Goal: Navigation & Orientation: Find specific page/section

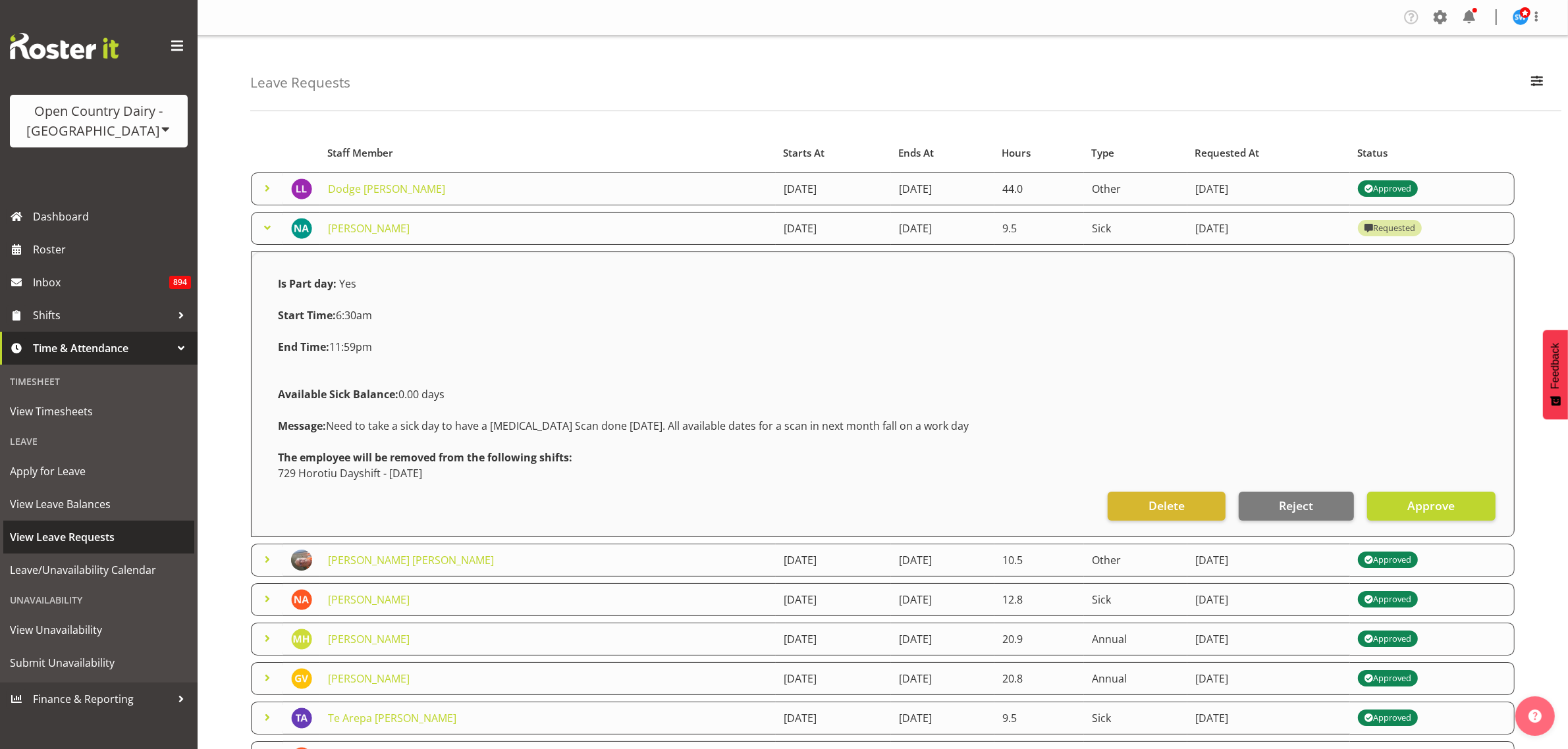
click at [108, 535] on span "View Leave Requests" at bounding box center [99, 537] width 178 height 20
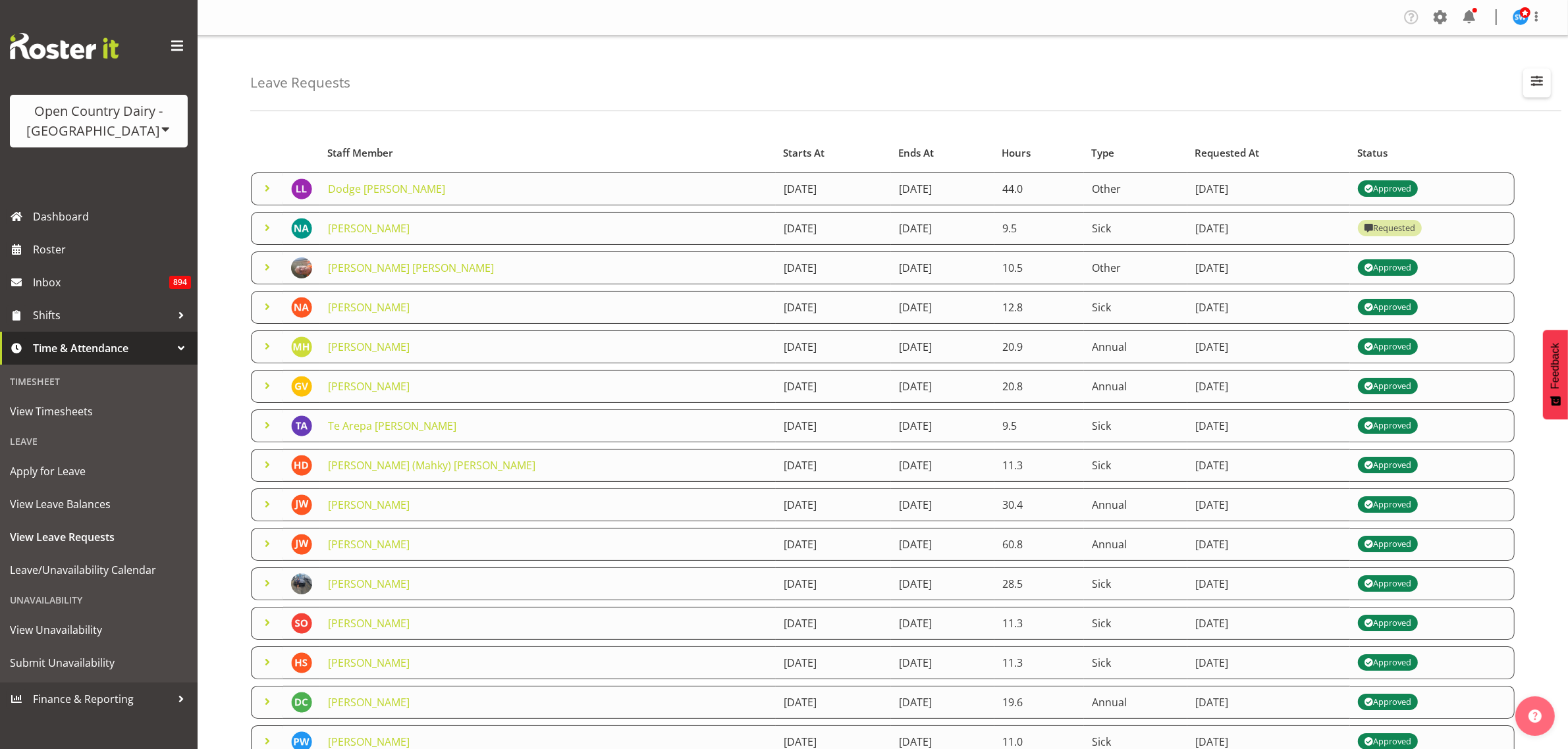
click at [1541, 79] on span "button" at bounding box center [1537, 80] width 17 height 17
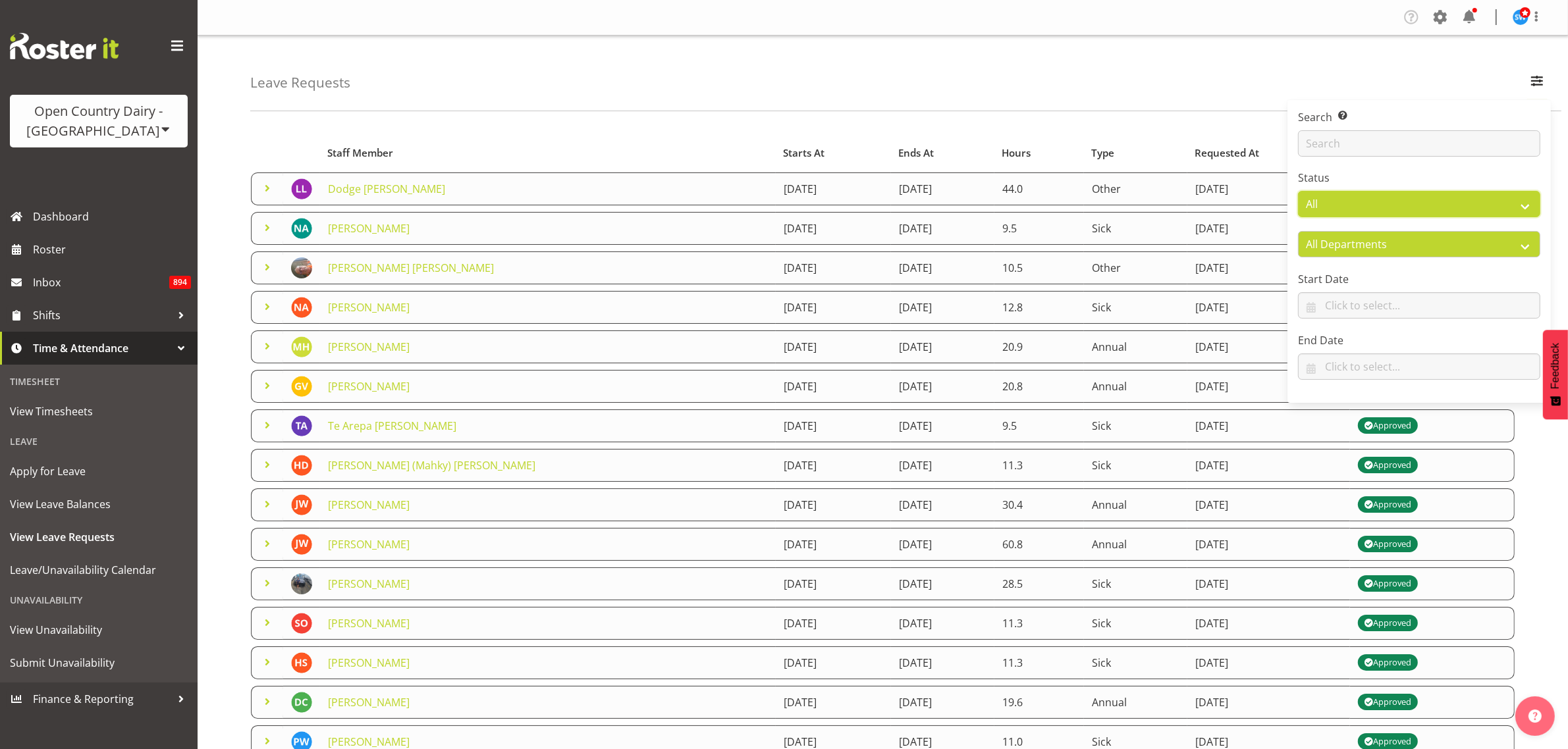
click at [1506, 198] on select "All Approved Requested Unapproved" at bounding box center [1419, 205] width 242 height 27
click at [1298, 191] on select "All Approved Requested Unapproved" at bounding box center [1419, 205] width 242 height 27
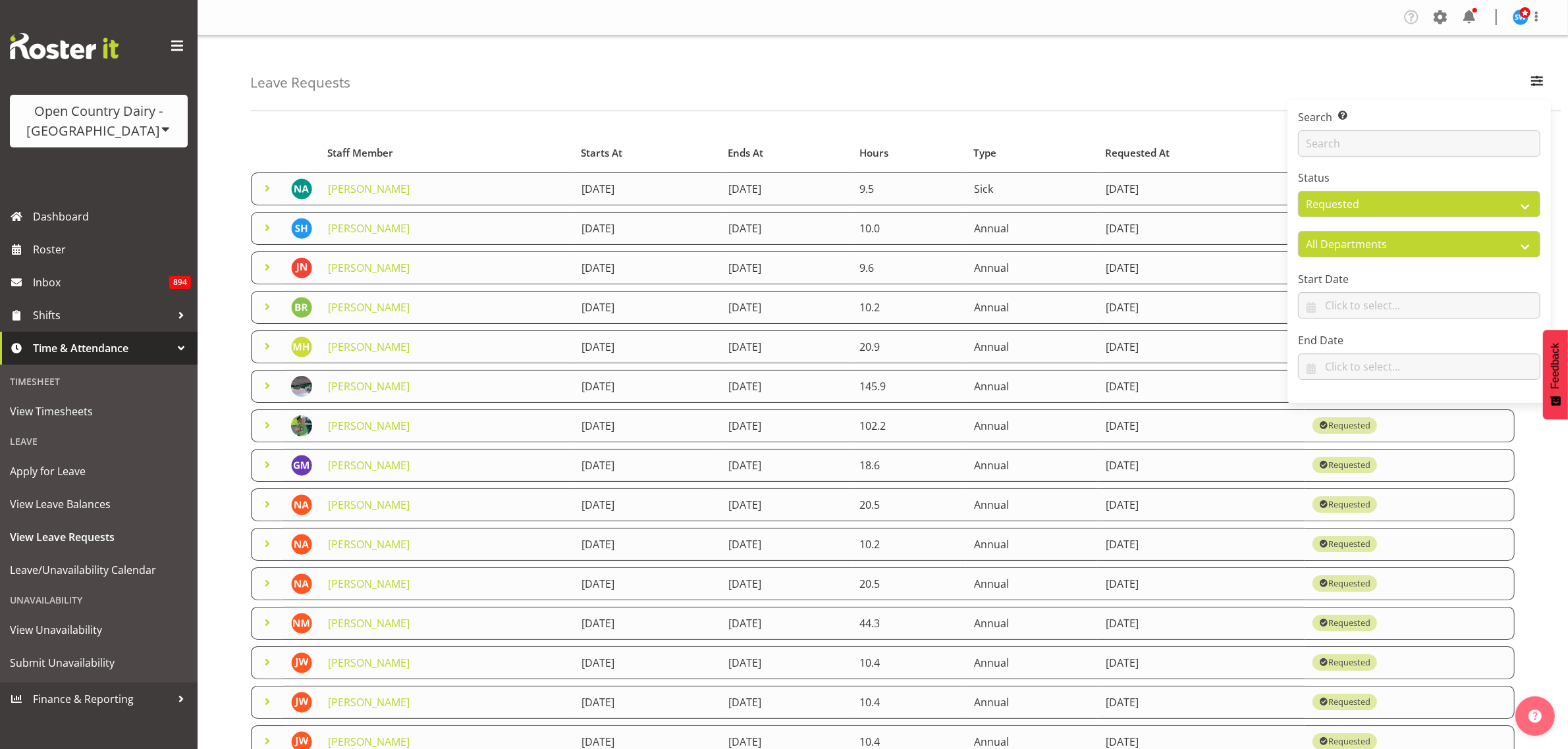
click at [746, 97] on div "Leave Requests Search Search for a particular employee Status All Approved Requ…" at bounding box center [905, 73] width 1311 height 76
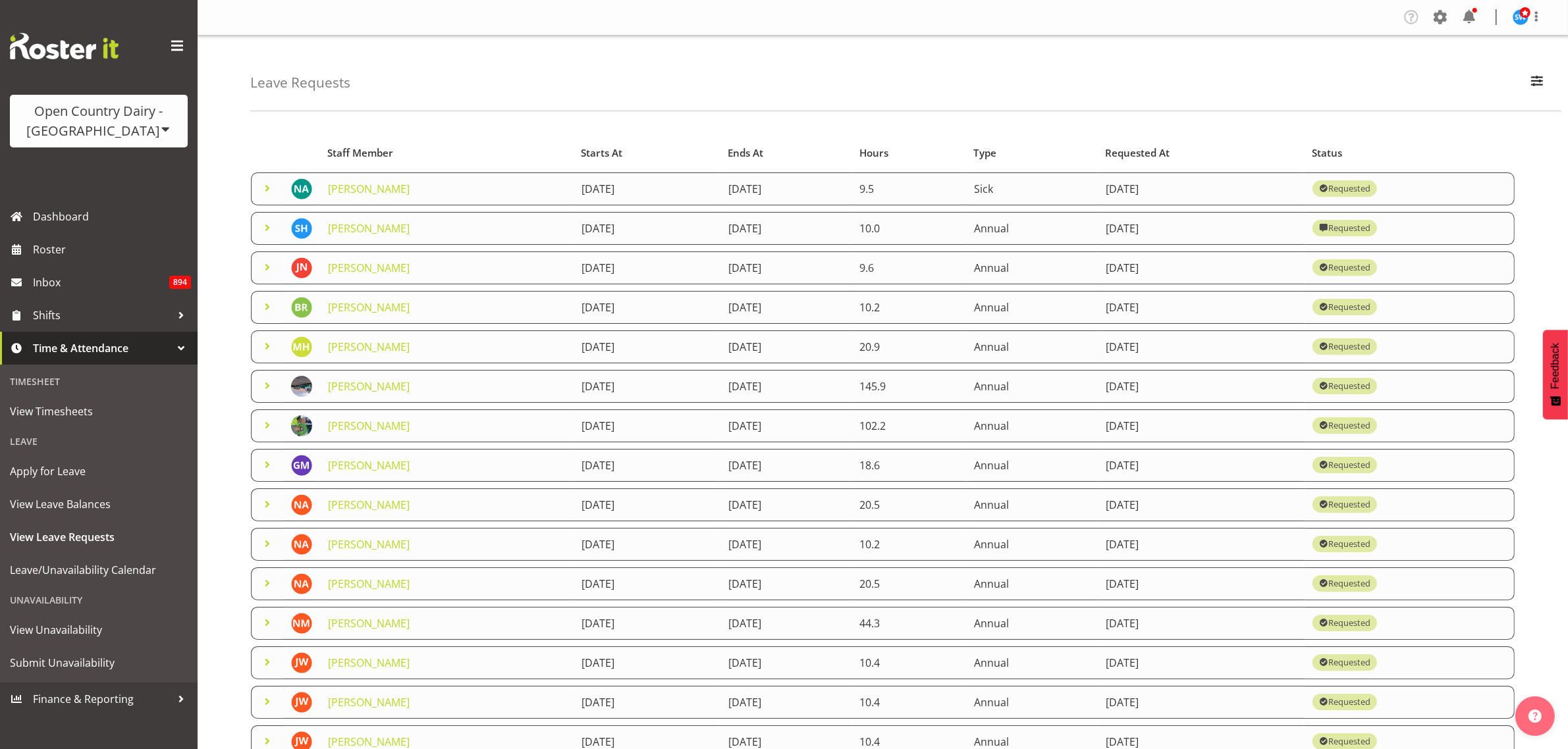
click at [581, 152] on span "Starts At" at bounding box center [602, 153] width 42 height 15
drag, startPoint x: 1543, startPoint y: 86, endPoint x: 1529, endPoint y: 108, distance: 26.1
click at [1542, 87] on span "button" at bounding box center [1537, 80] width 17 height 17
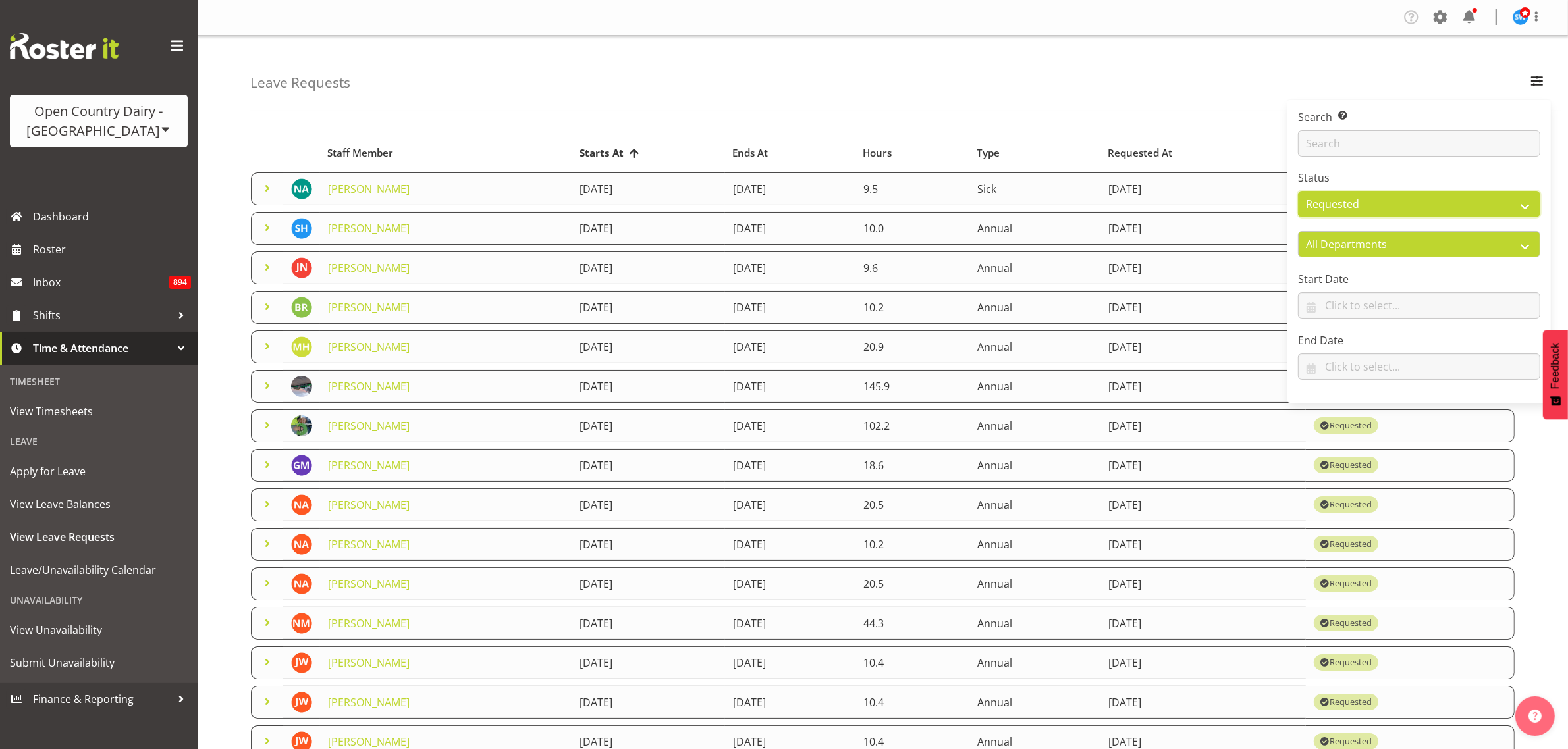
click at [1509, 197] on select "All Approved Requested Unapproved" at bounding box center [1419, 205] width 242 height 27
click at [1298, 191] on select "All Approved Requested Unapproved" at bounding box center [1419, 205] width 242 height 27
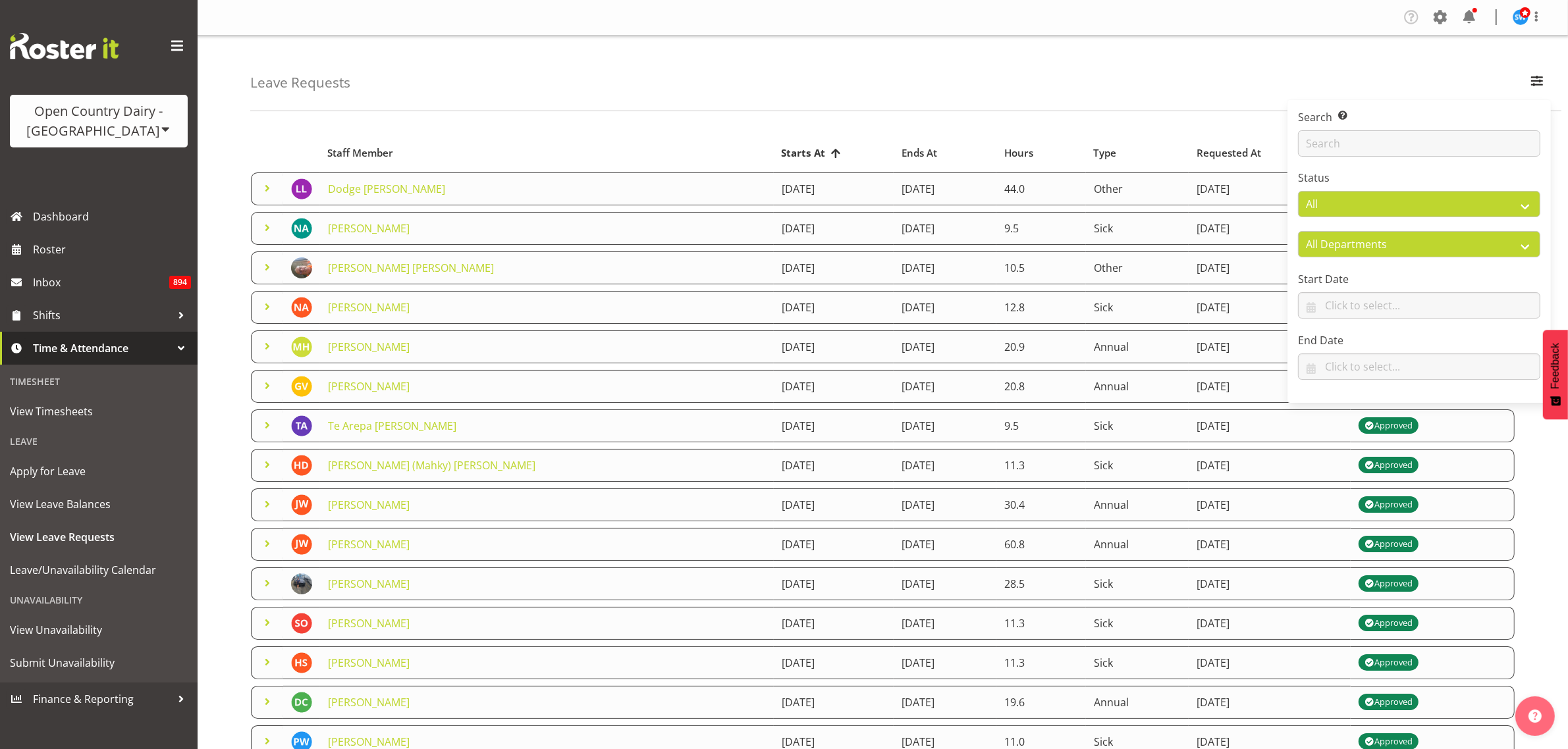
click at [781, 150] on span "Starts At" at bounding box center [804, 153] width 44 height 15
click at [930, 74] on div "Leave Requests Search Search for a particular employee Status All Approved Requ…" at bounding box center [905, 73] width 1311 height 76
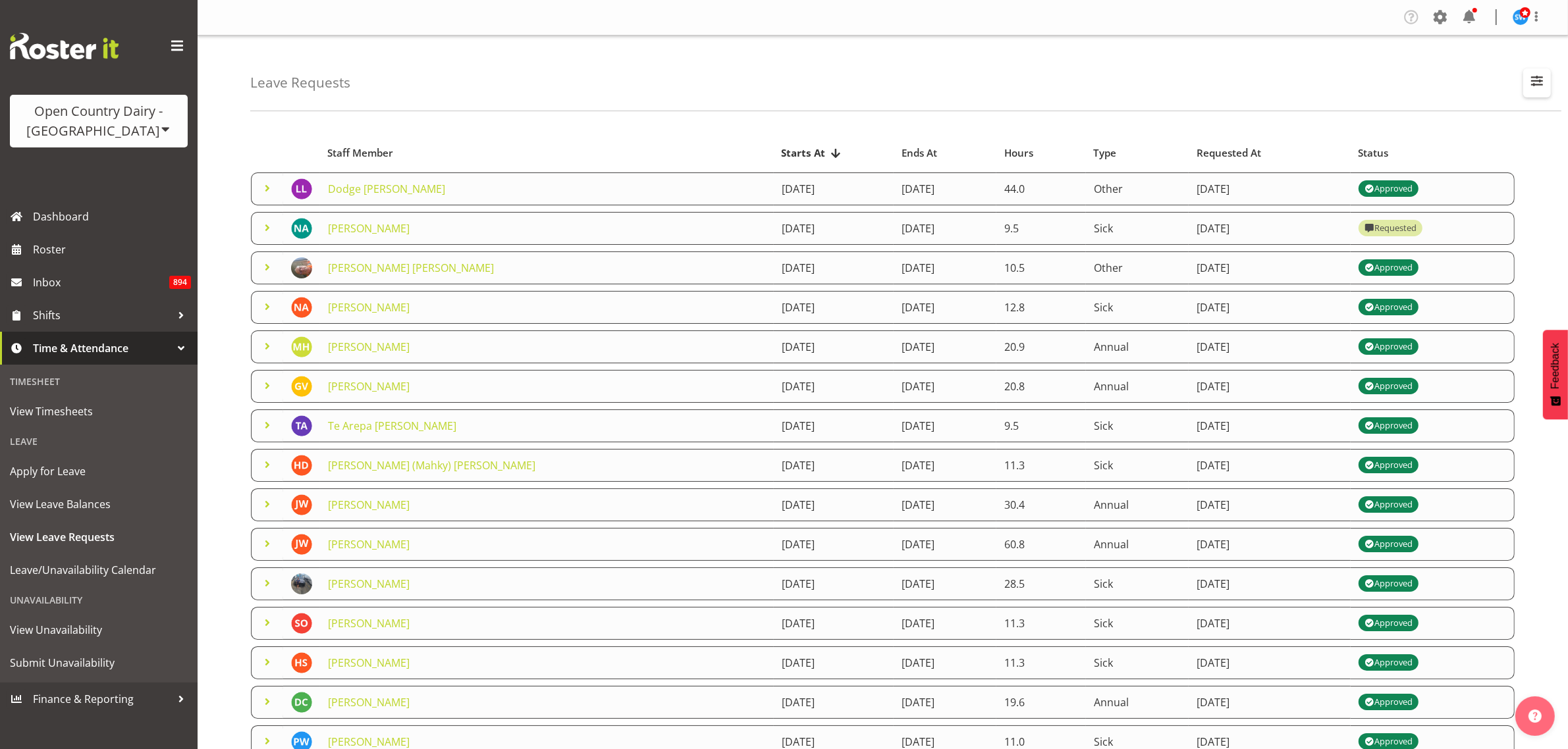
click at [1532, 77] on span "button" at bounding box center [1537, 80] width 17 height 17
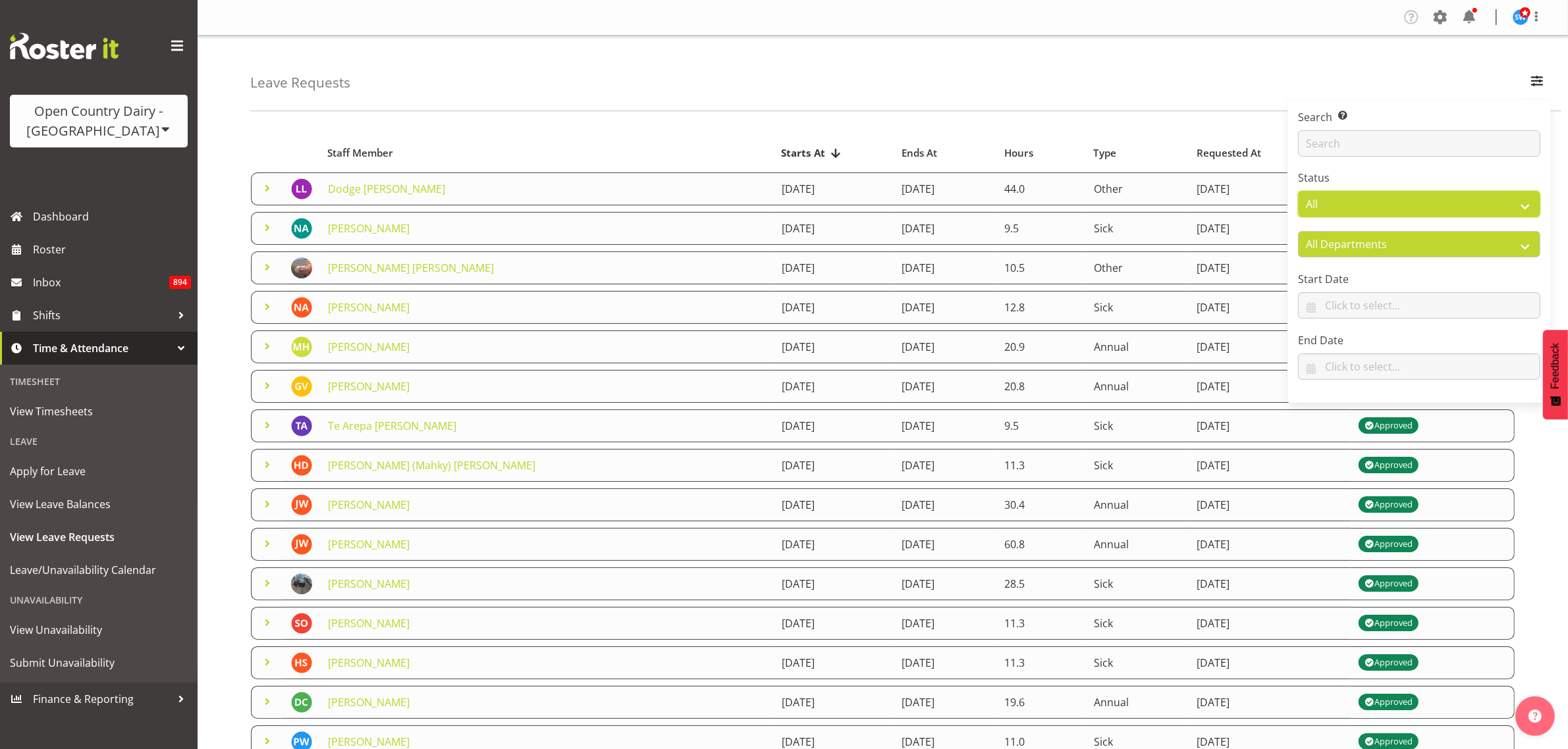
click at [1509, 202] on select "All Approved Requested Unapproved" at bounding box center [1419, 205] width 242 height 27
click at [1298, 191] on select "All Approved Requested Unapproved" at bounding box center [1419, 205] width 242 height 27
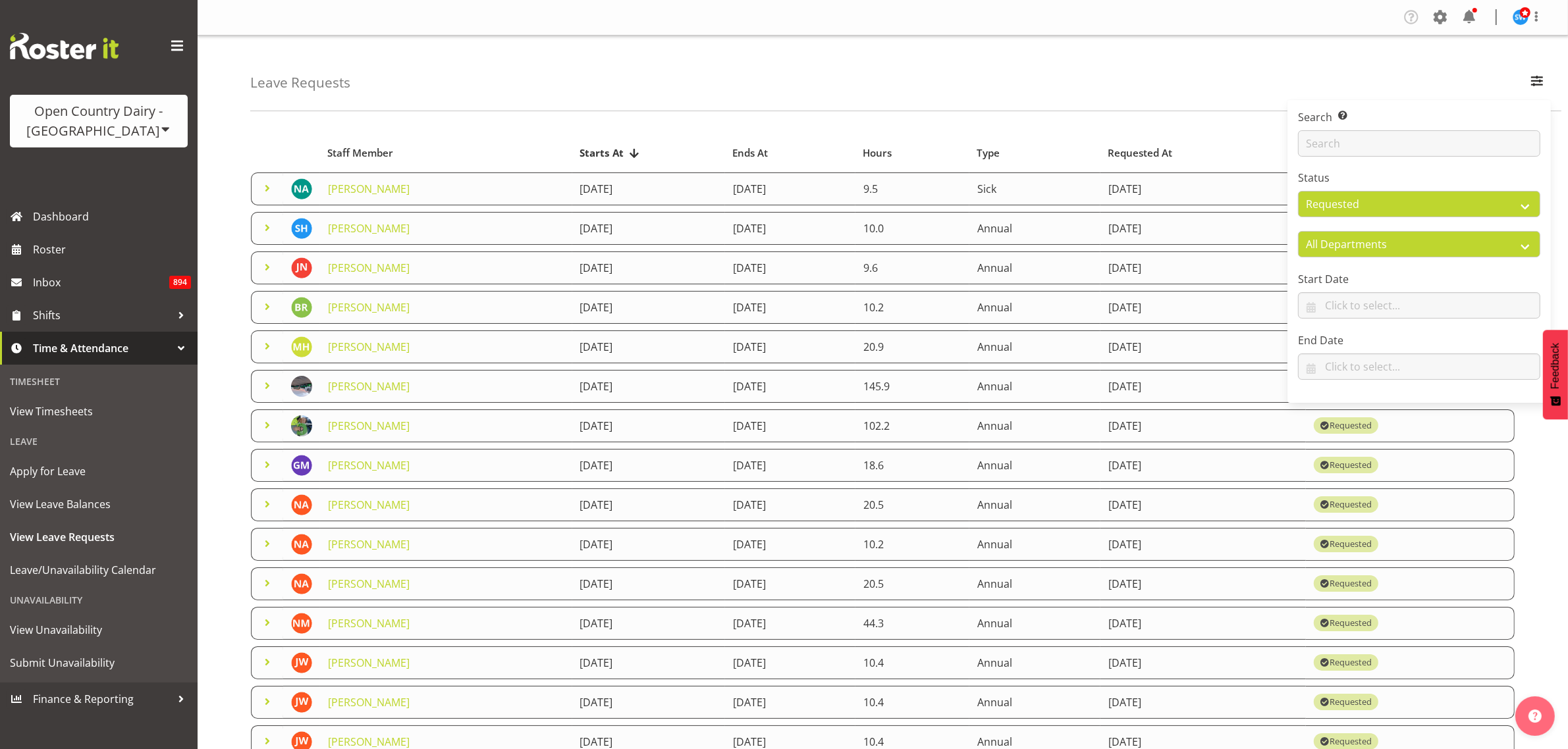
click at [966, 110] on div "Leave Requests Search Search for a particular employee Status All Approved Requ…" at bounding box center [905, 73] width 1311 height 76
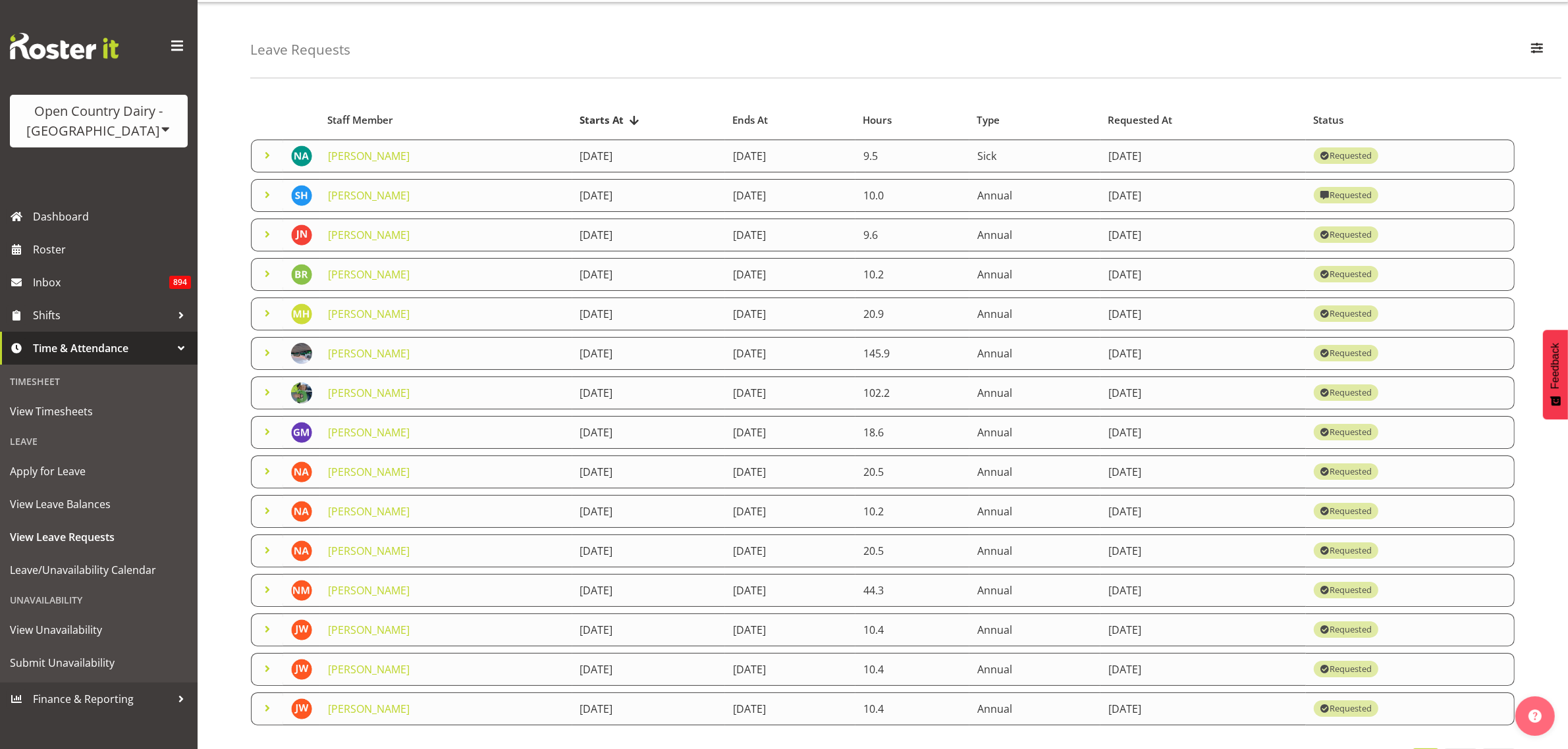
scroll to position [4, 0]
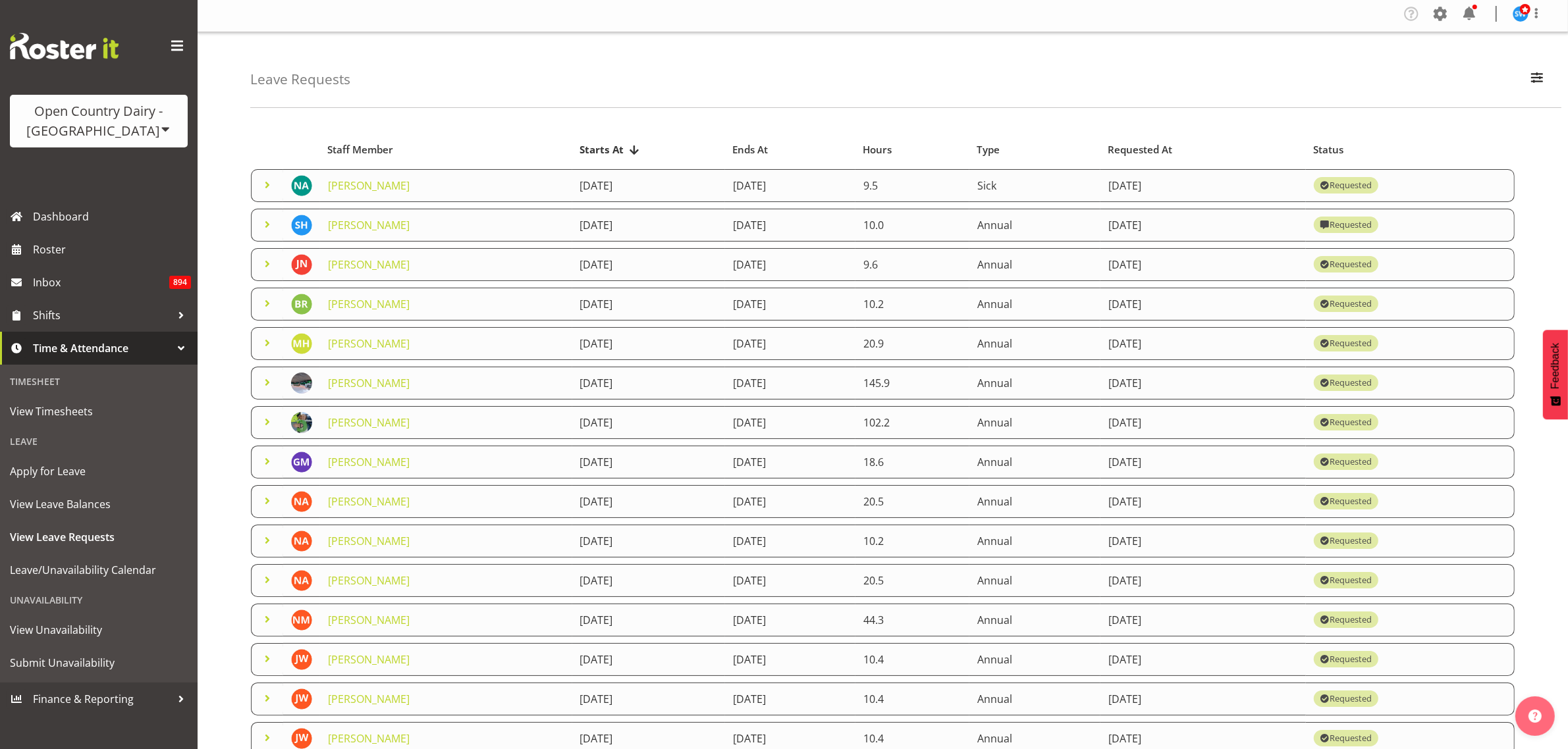
click at [264, 305] on span at bounding box center [268, 303] width 16 height 16
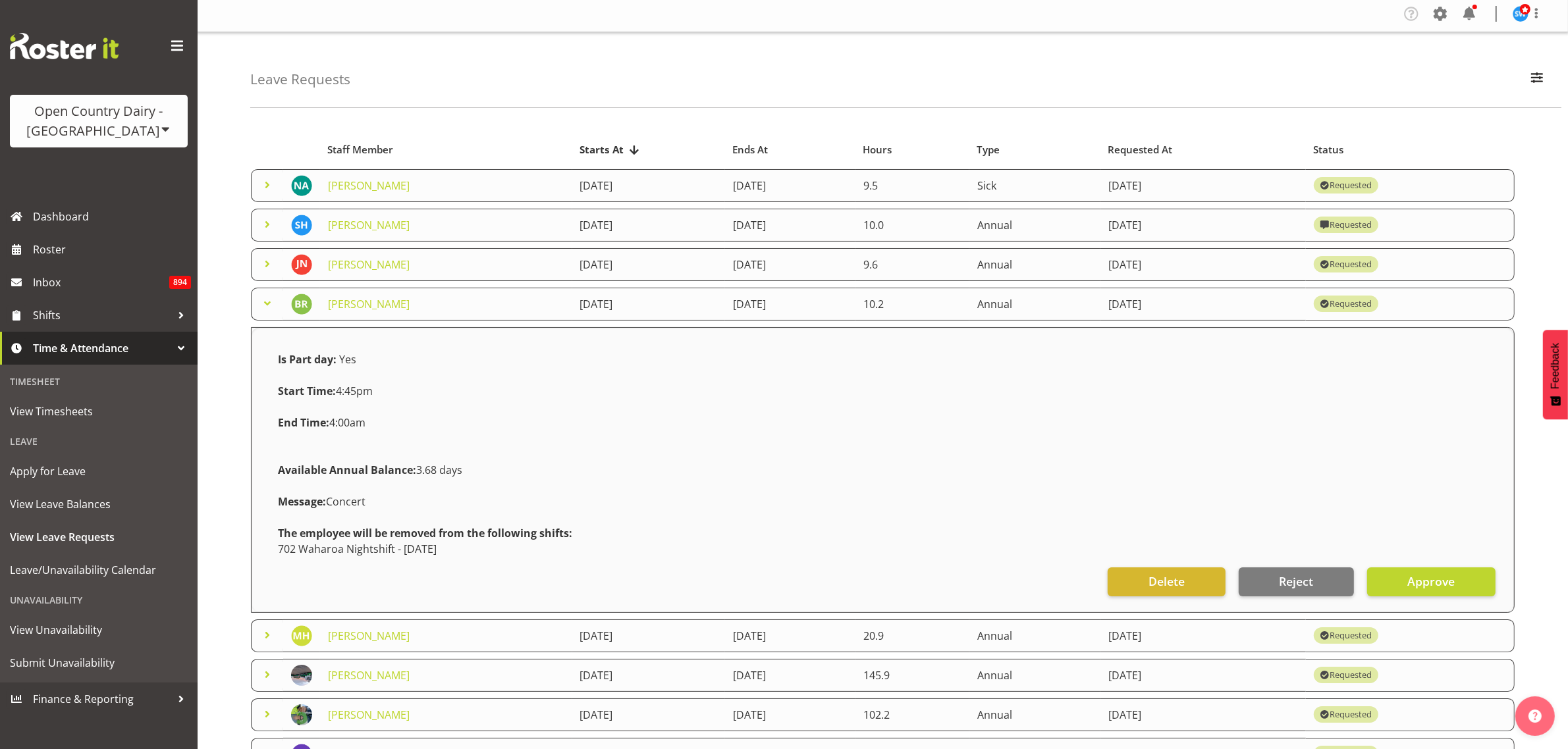
click at [270, 298] on span at bounding box center [268, 303] width 16 height 16
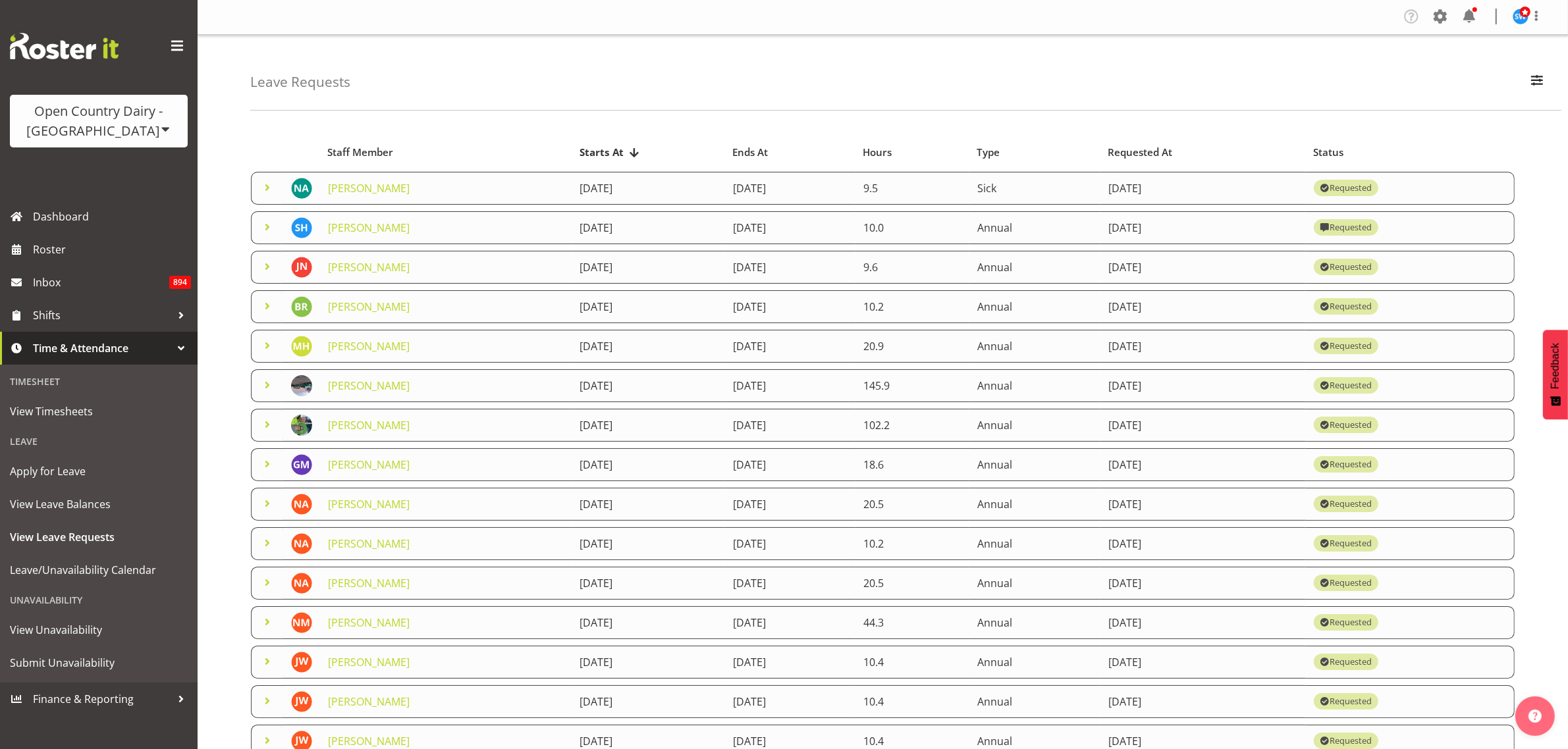
scroll to position [0, 0]
click at [1539, 75] on span "button" at bounding box center [1537, 80] width 17 height 17
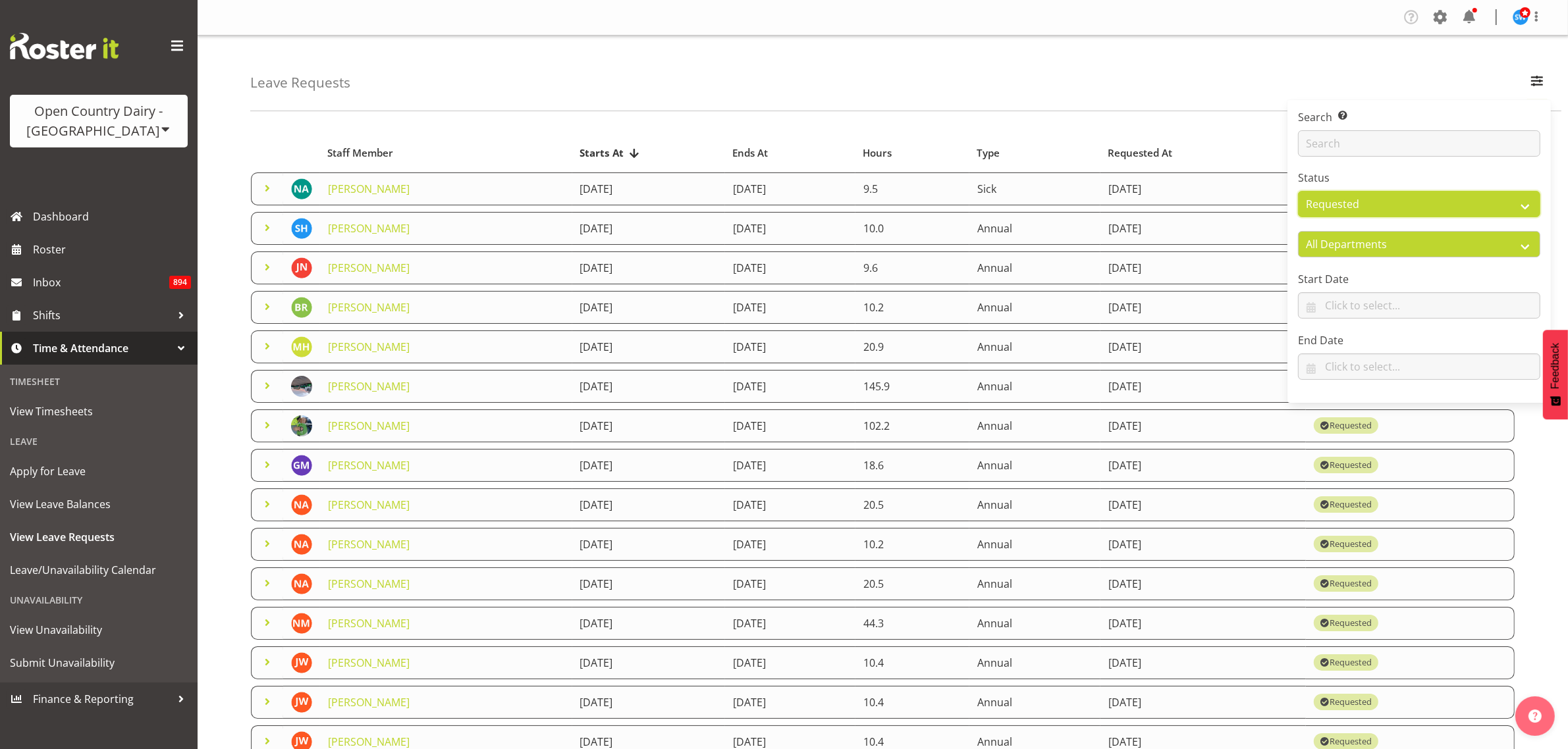
click at [1496, 196] on select "All Approved Requested Unapproved" at bounding box center [1419, 205] width 242 height 27
select select "all"
click at [1298, 191] on select "All Approved Requested Unapproved" at bounding box center [1419, 205] width 242 height 27
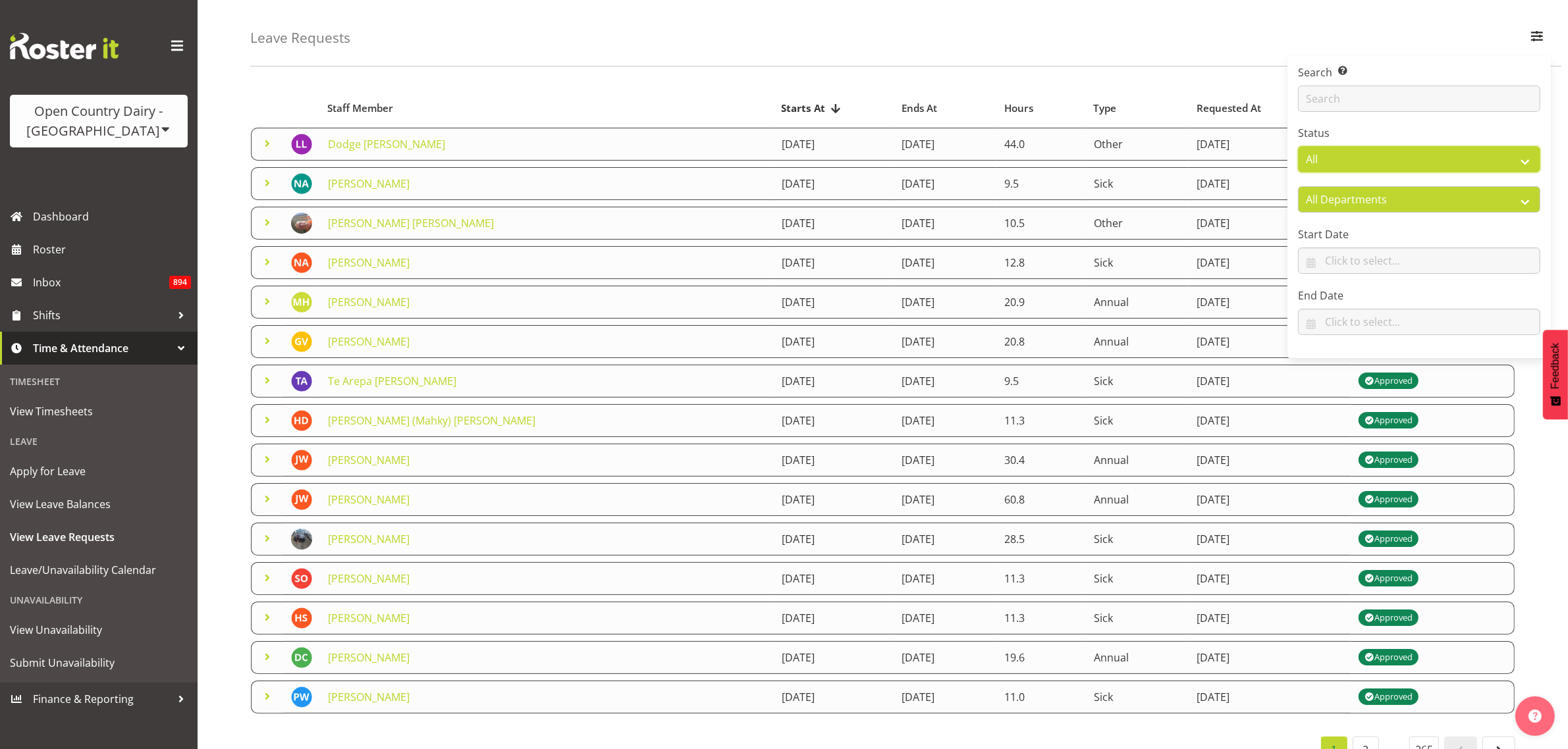
scroll to position [85, 0]
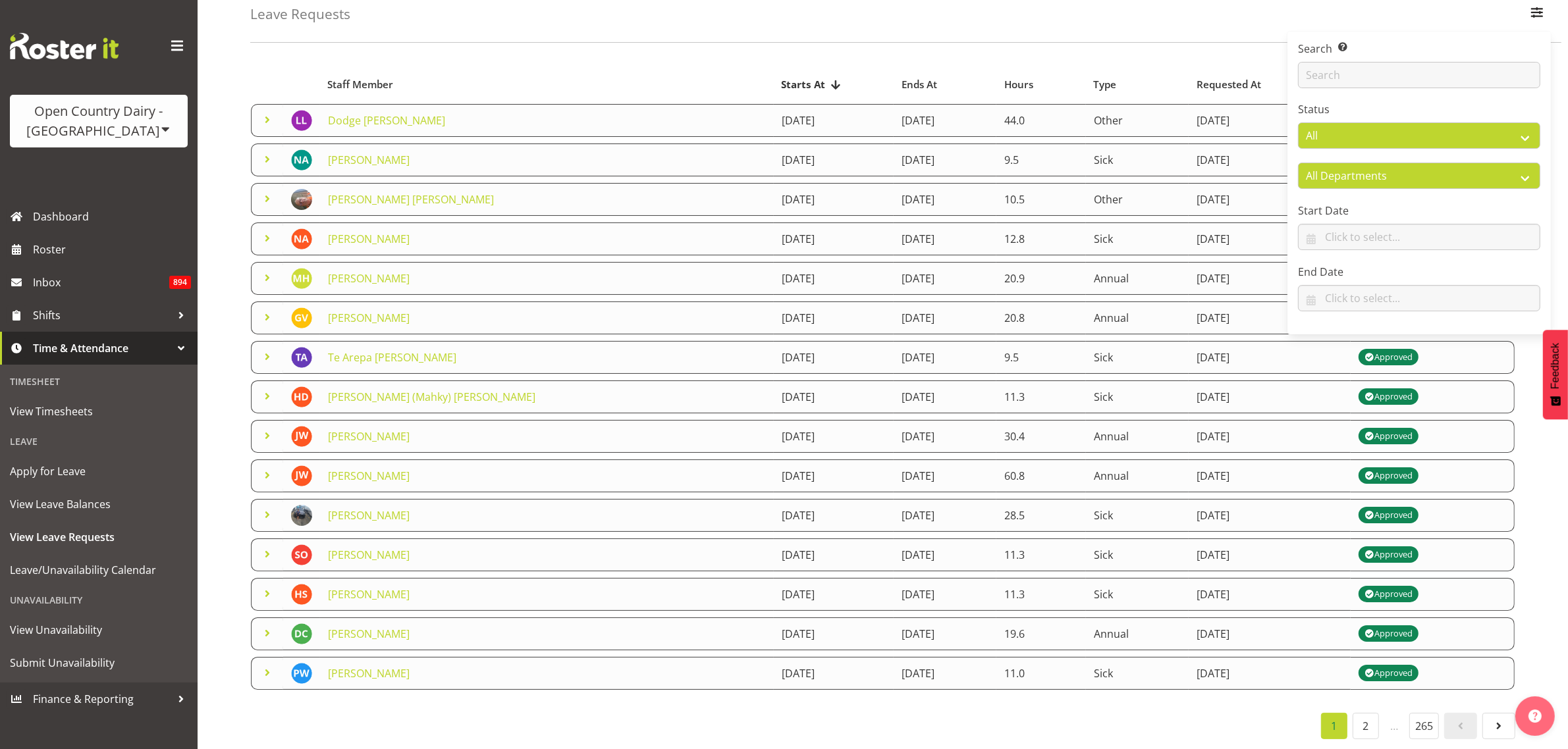
click at [721, 65] on table "Staff Member Starts At Ends At Hours Type Requested At Status Dodge Lindsay Lai…" at bounding box center [883, 381] width 1265 height 632
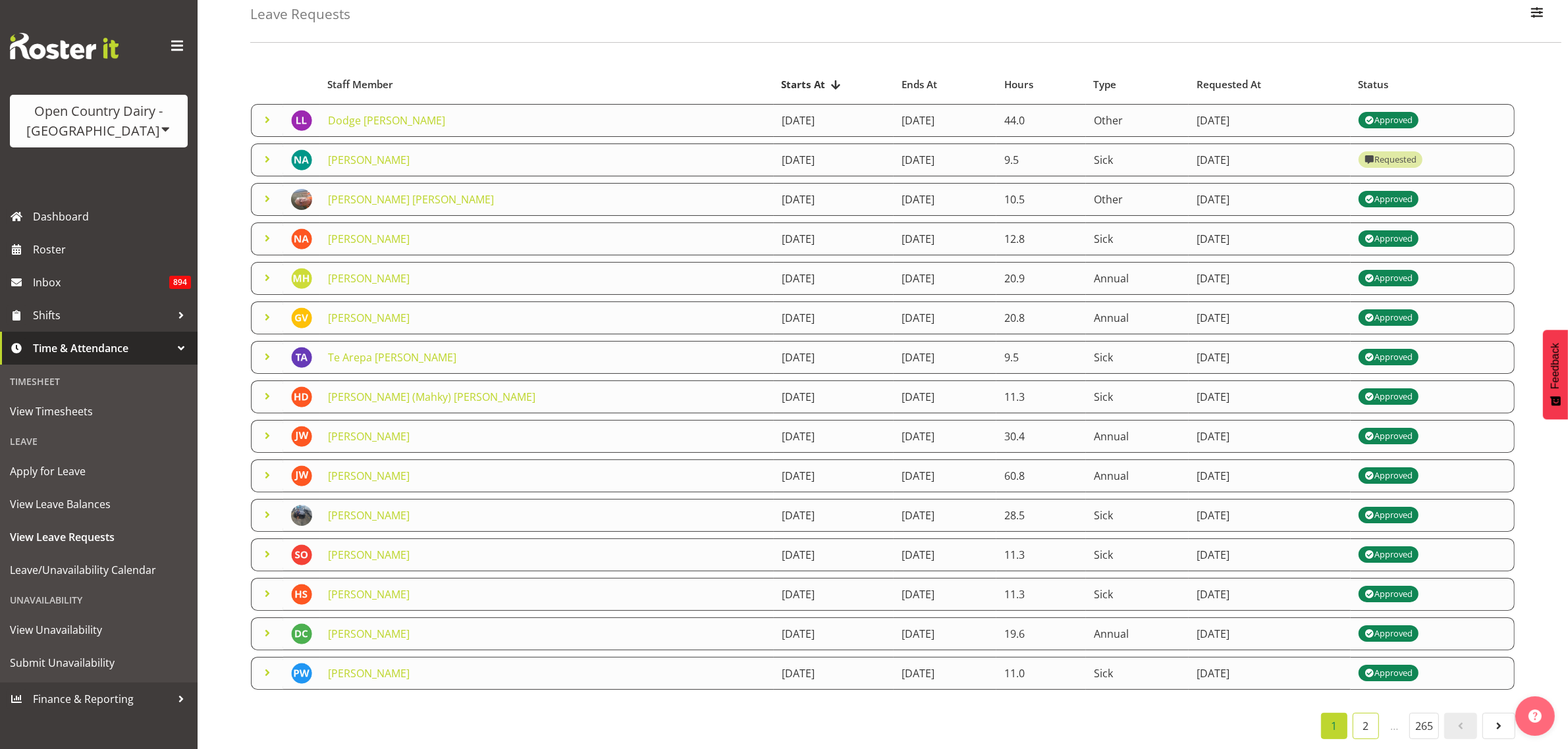
click at [1364, 720] on link "2" at bounding box center [1366, 726] width 27 height 27
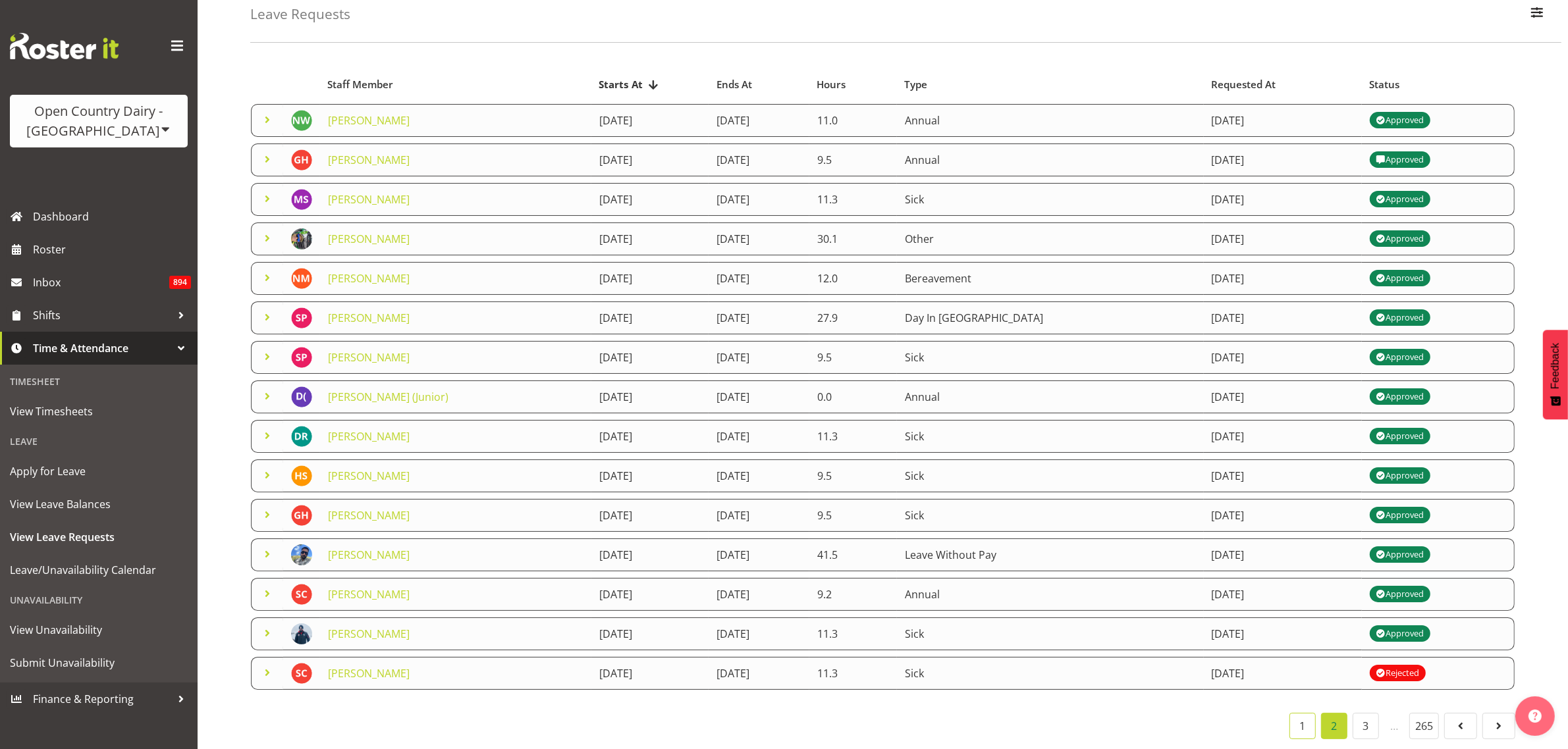
click at [1299, 716] on link "1" at bounding box center [1303, 726] width 27 height 27
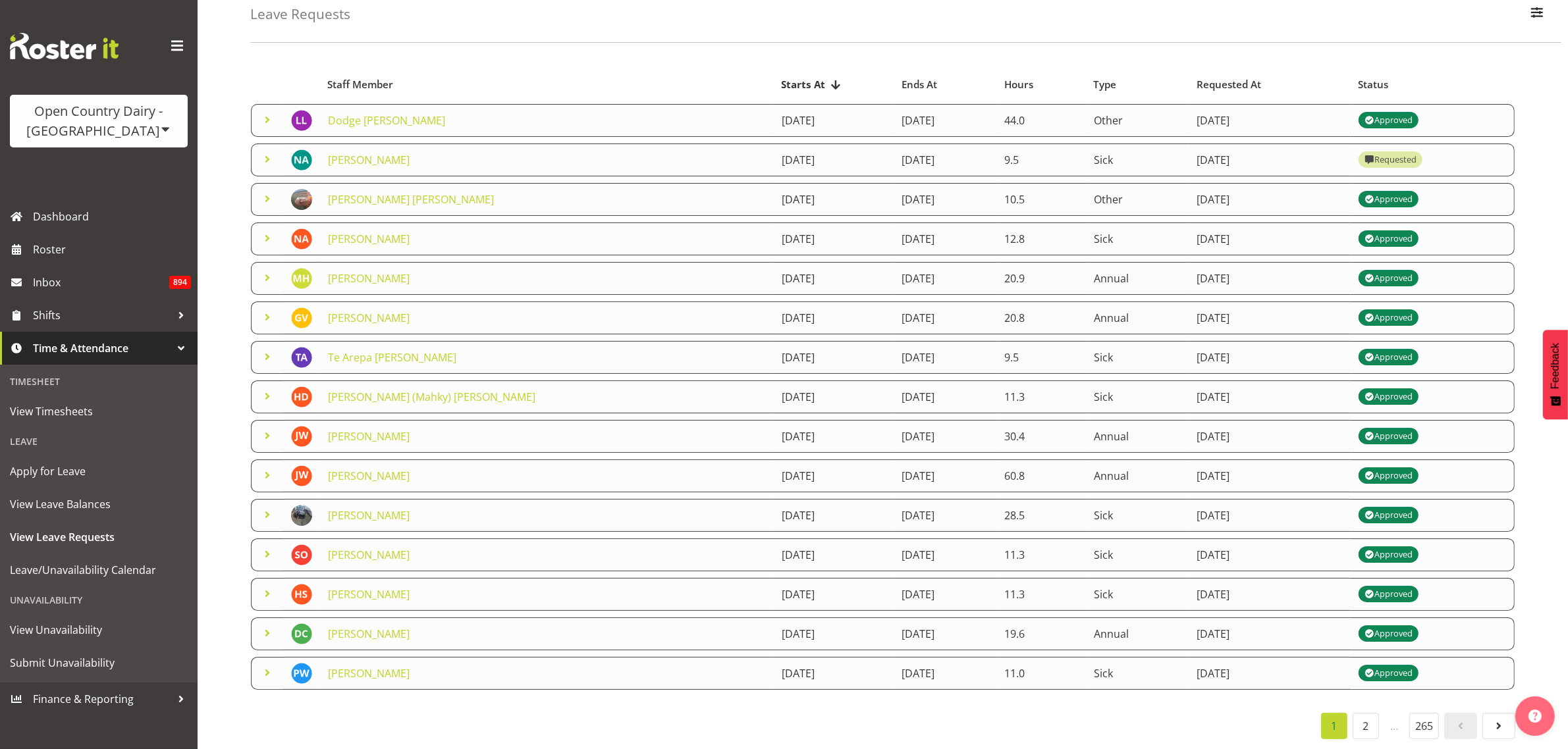
scroll to position [0, 0]
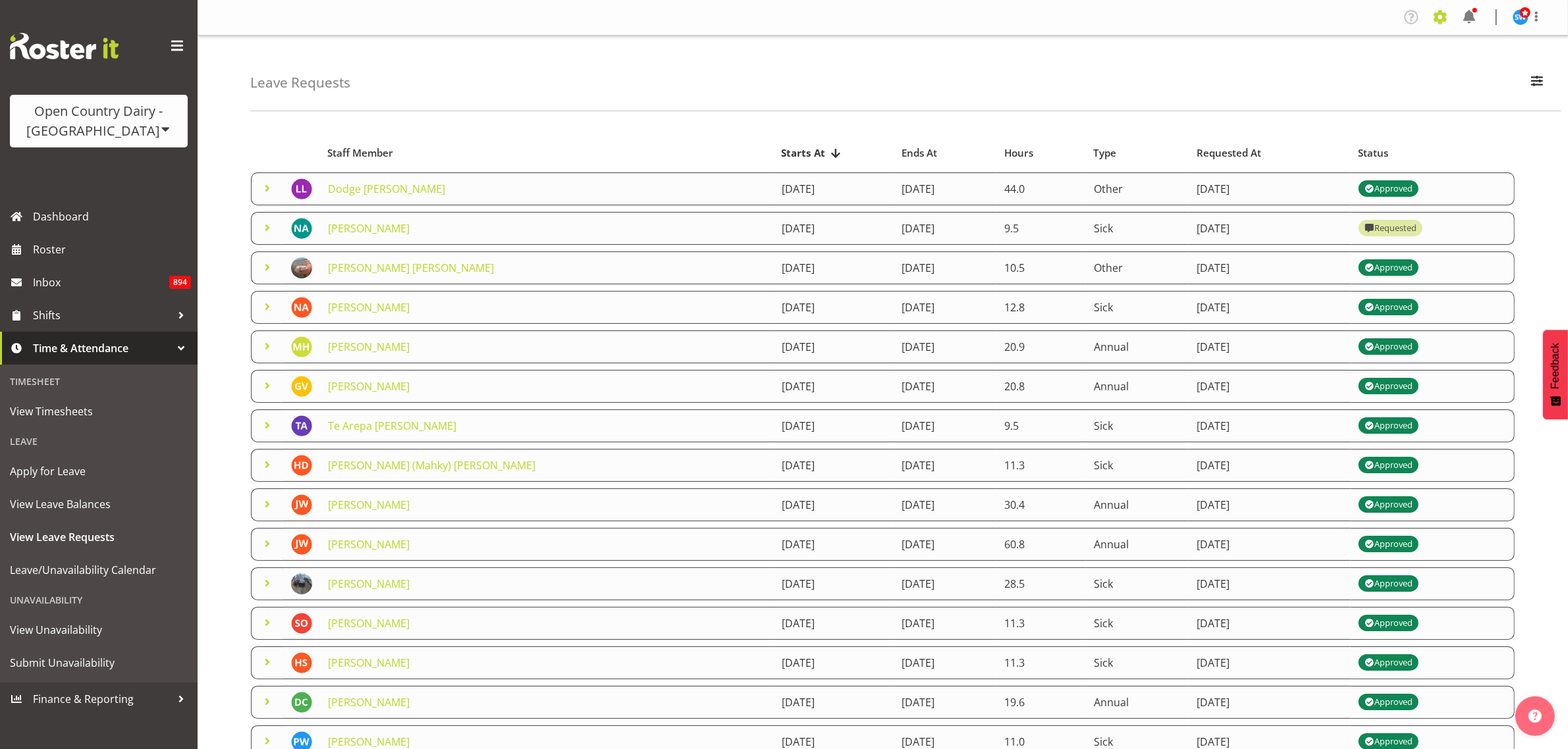
click at [1440, 15] on span at bounding box center [1441, 17] width 21 height 21
click at [1331, 137] on link "Employees" at bounding box center [1359, 142] width 182 height 24
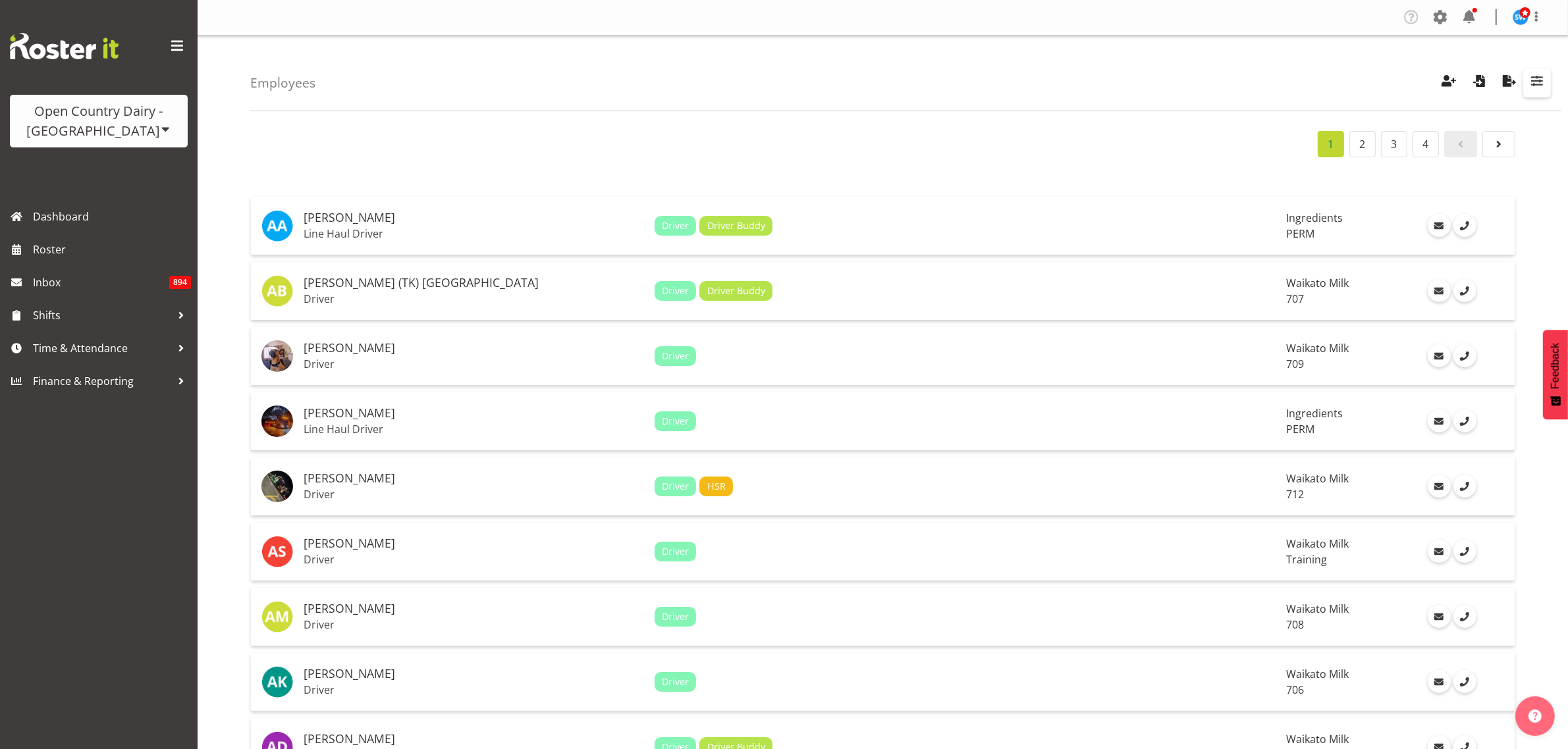
click at [1540, 85] on span "button" at bounding box center [1537, 80] width 17 height 17
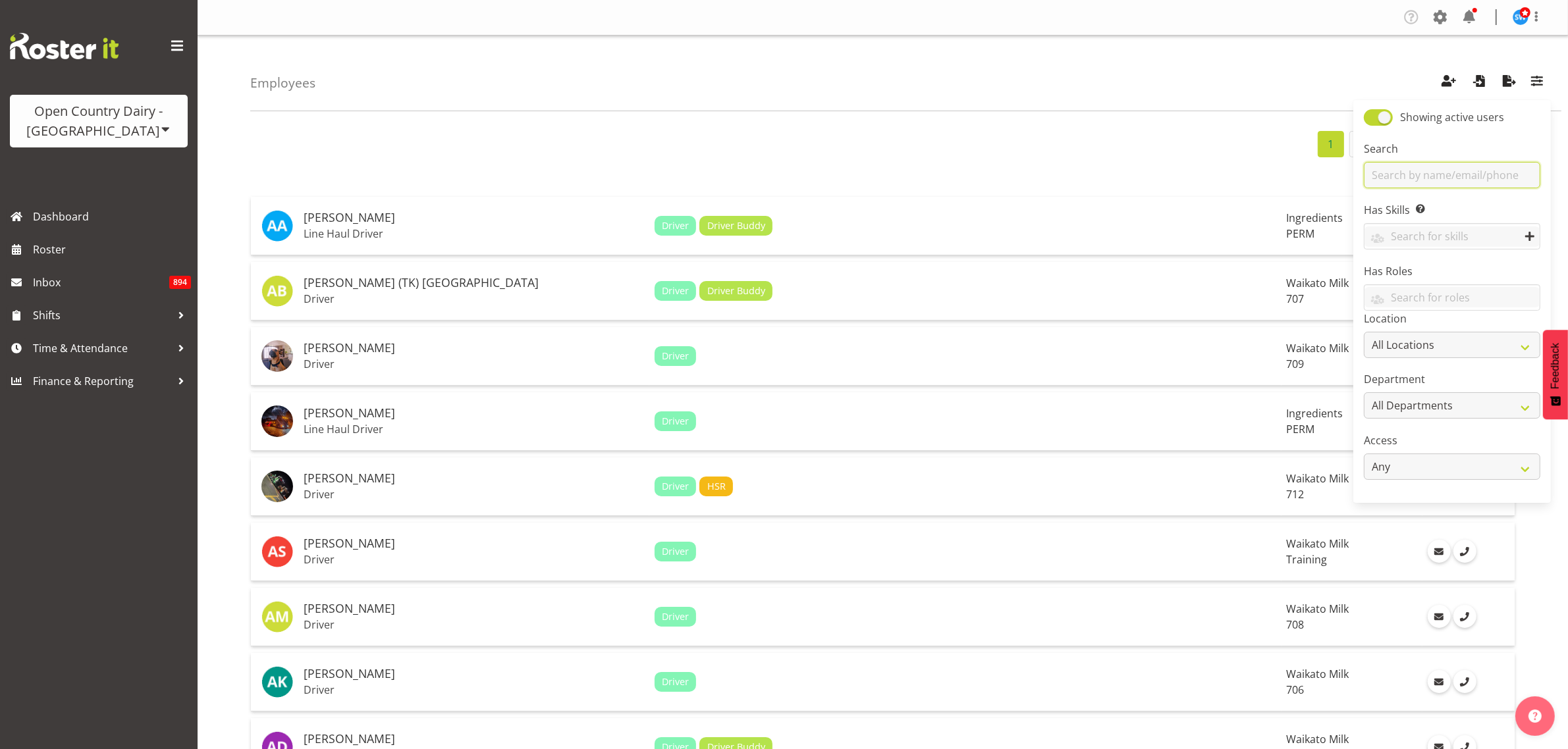
click at [1462, 171] on input "text" at bounding box center [1452, 175] width 176 height 27
type input "navreet"
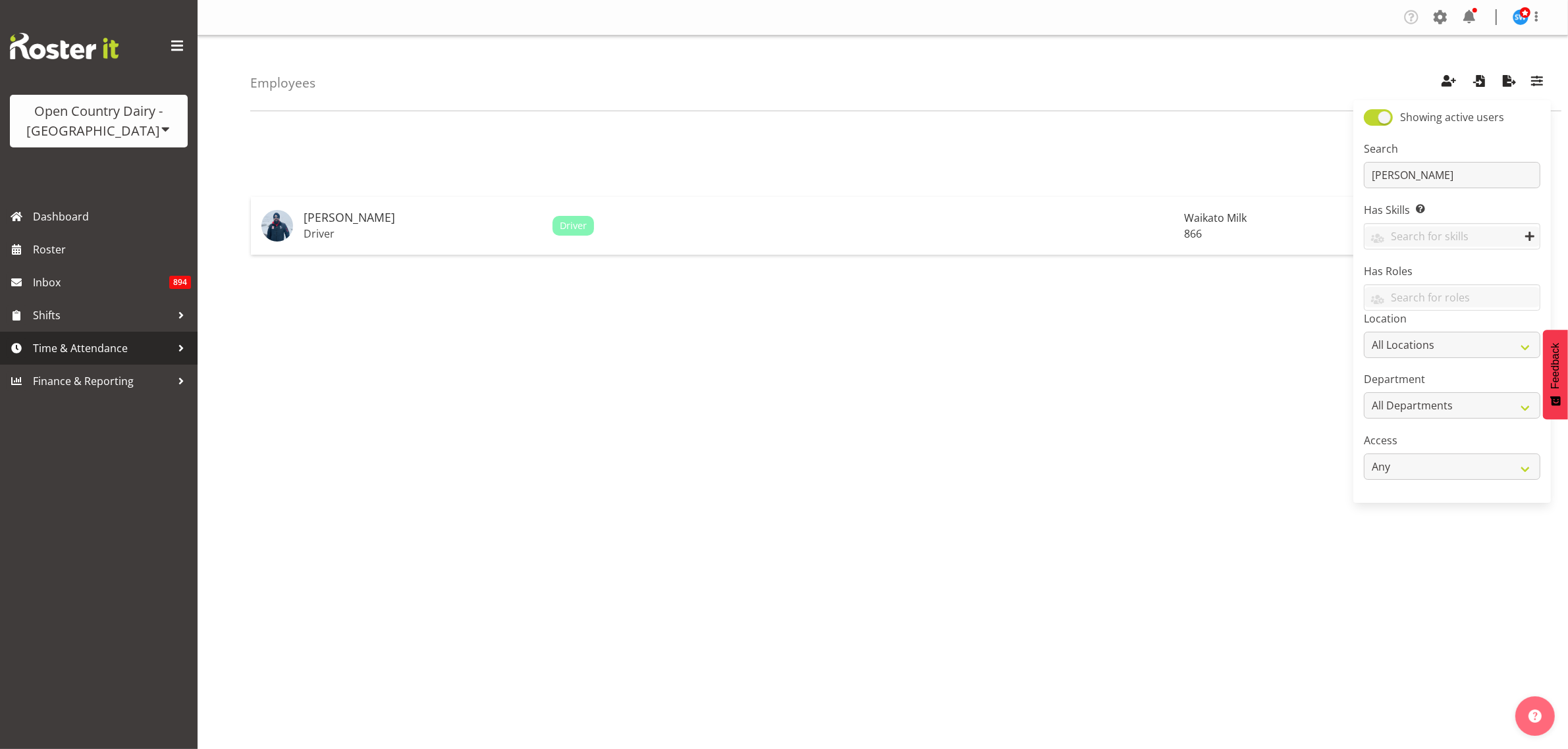
click at [104, 343] on span "Time & Attendance" at bounding box center [101, 348] width 138 height 20
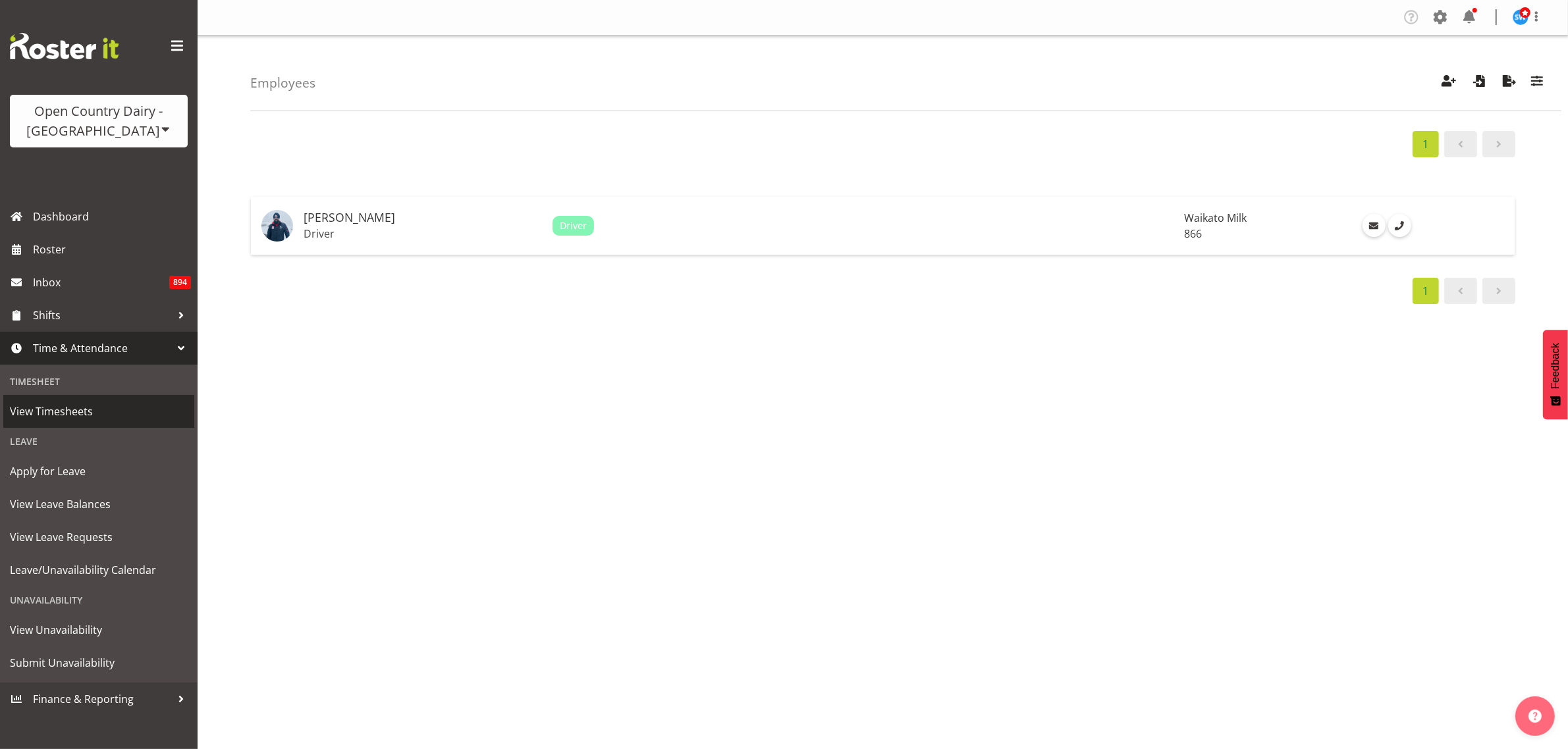
click at [84, 414] on span "View Timesheets" at bounding box center [99, 411] width 178 height 20
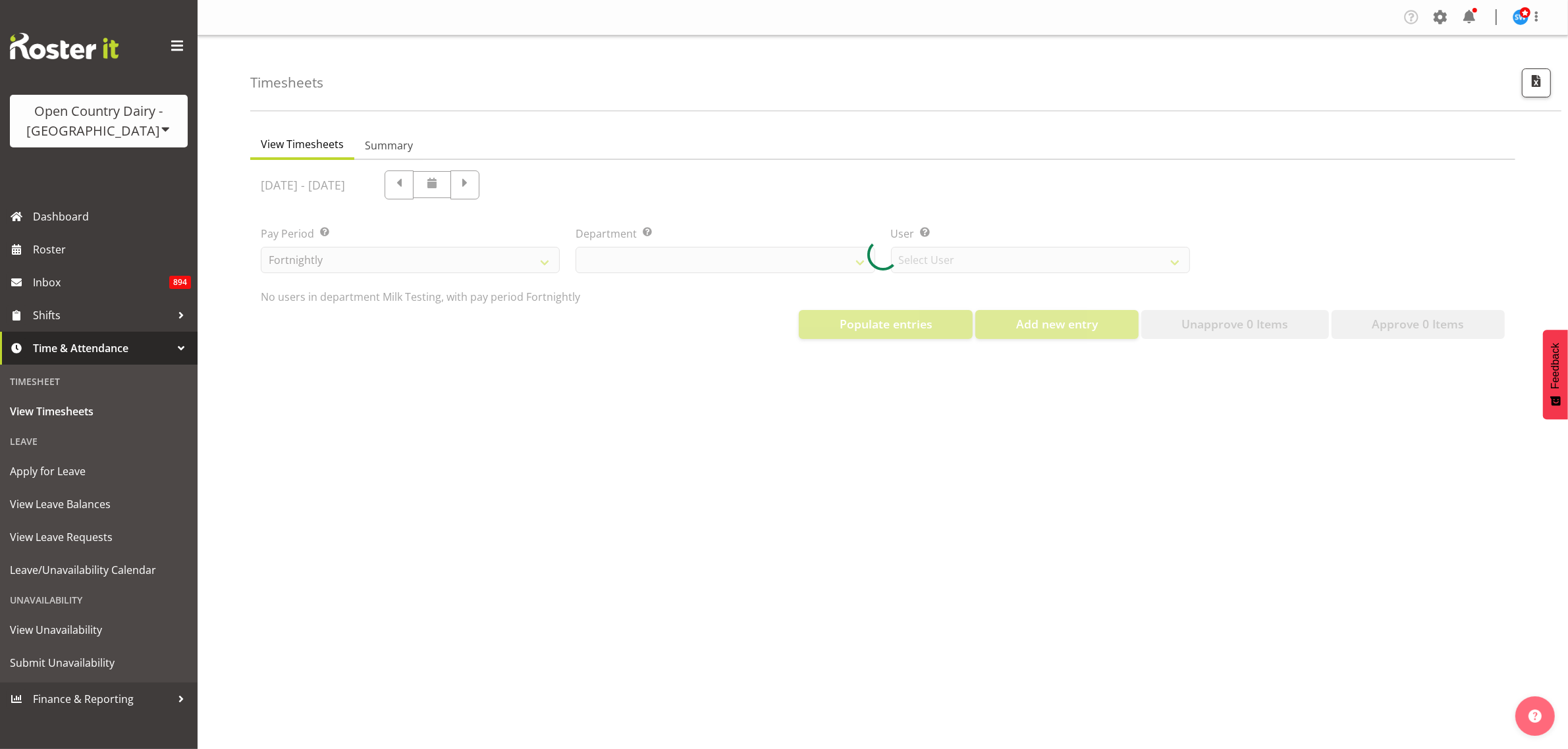
select select "733"
select select "7414"
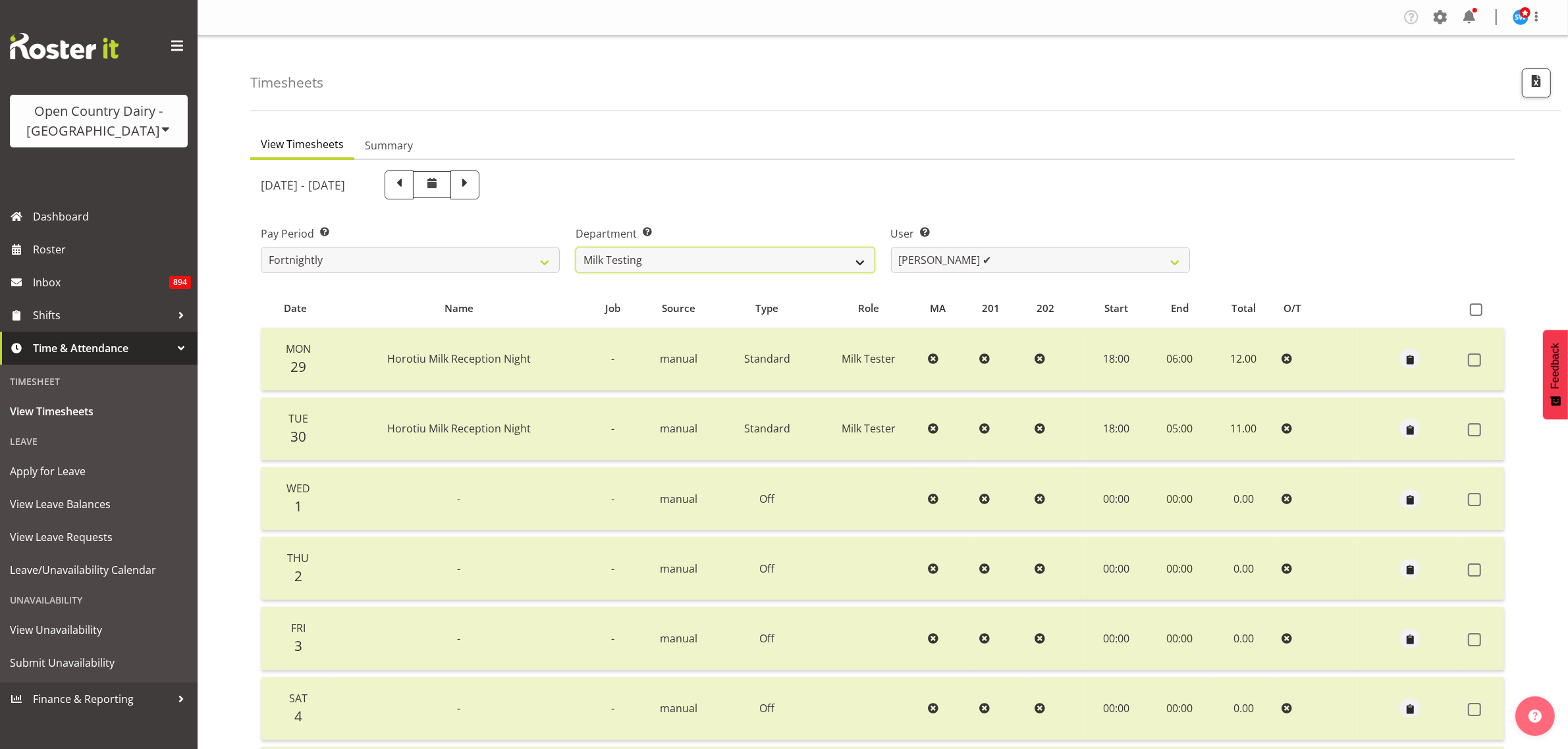
click at [812, 261] on select "701 702 703 704 705 706 707 708 709 710 711 712 713 714 715 716 717 718 719 720" at bounding box center [725, 261] width 299 height 27
select select "898"
click at [576, 247] on select "701 702 703 704 705 706 707 708 709 710 711 712 713 714 715 716 717 718 719 720" at bounding box center [725, 261] width 299 height 27
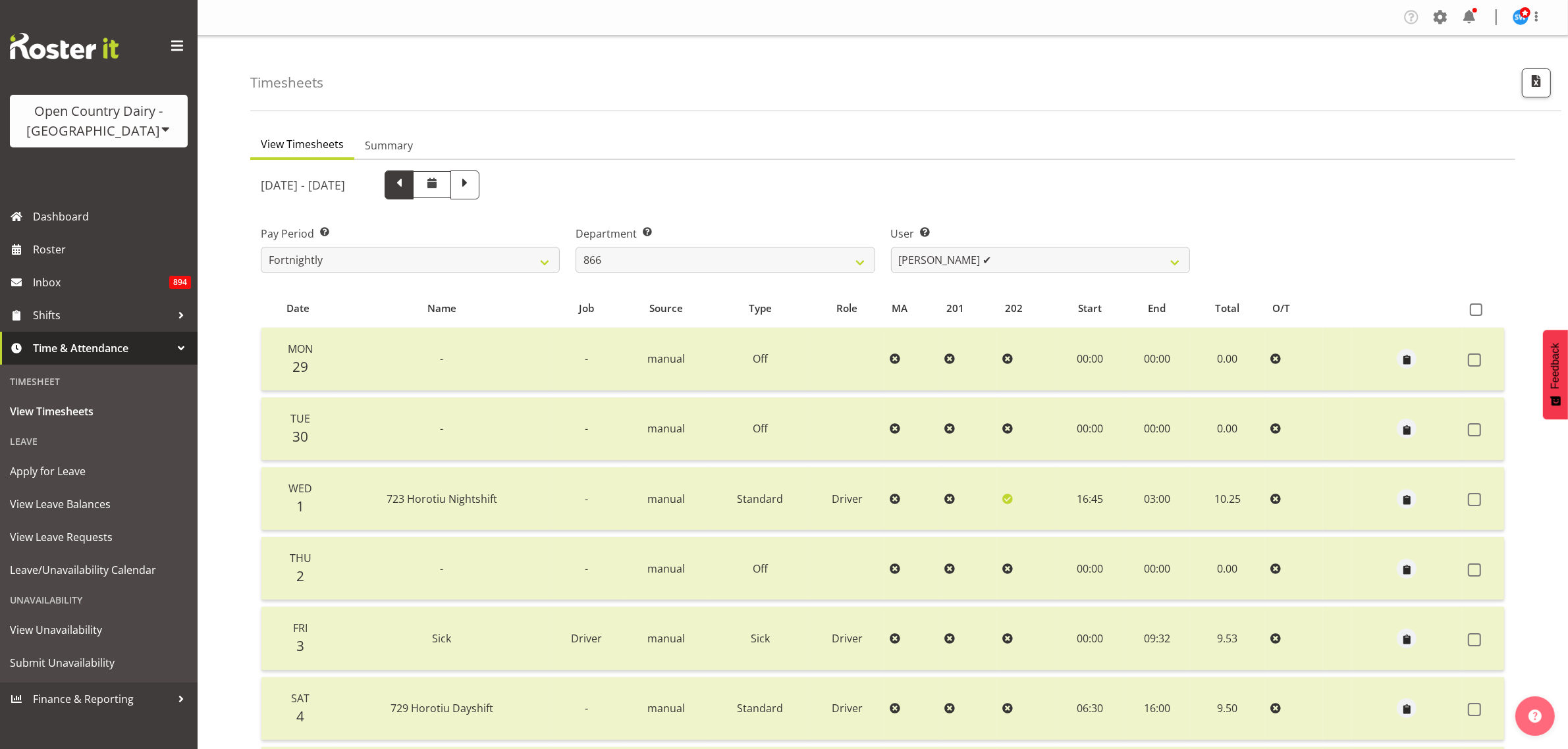
click at [408, 186] on span at bounding box center [399, 183] width 17 height 17
select select
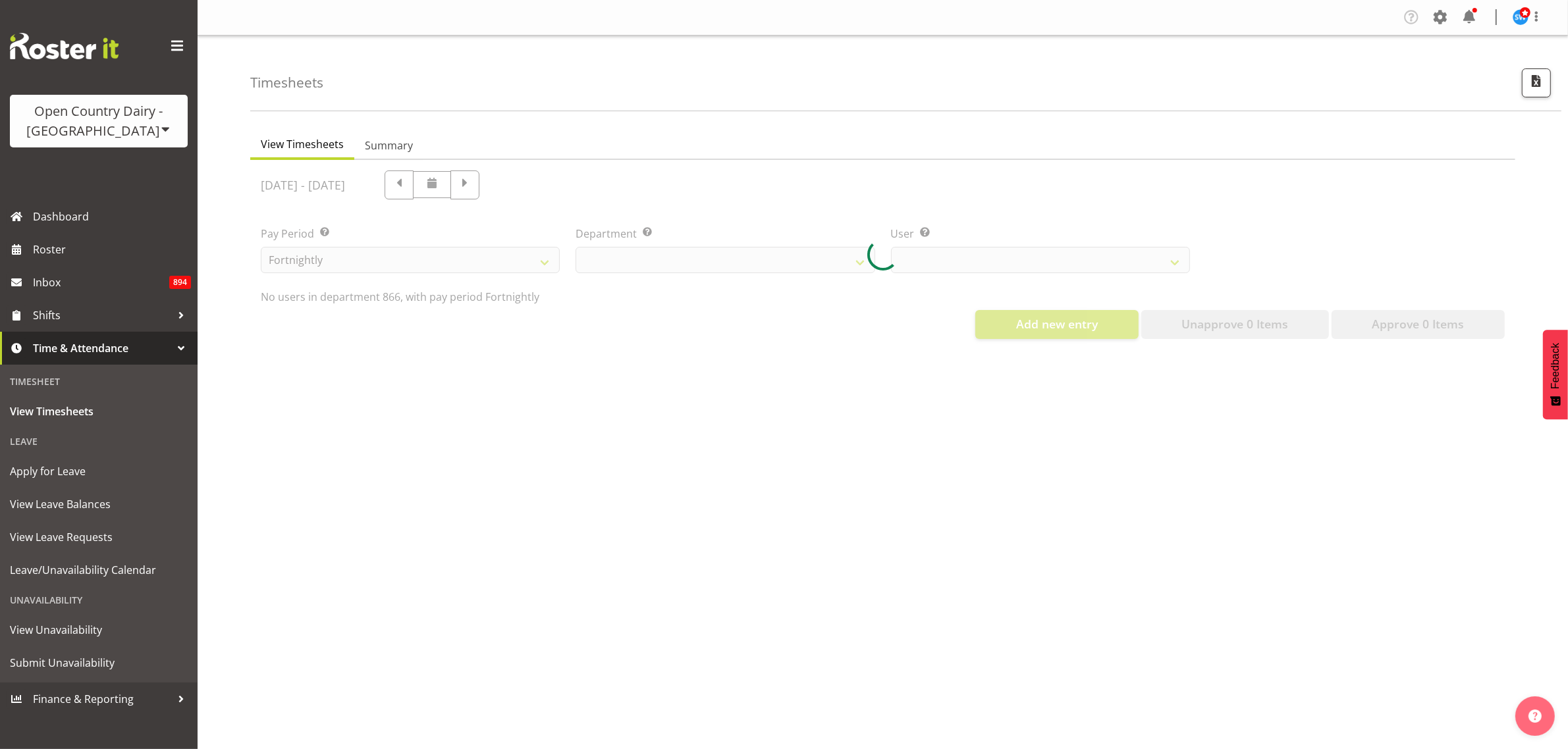
select select "898"
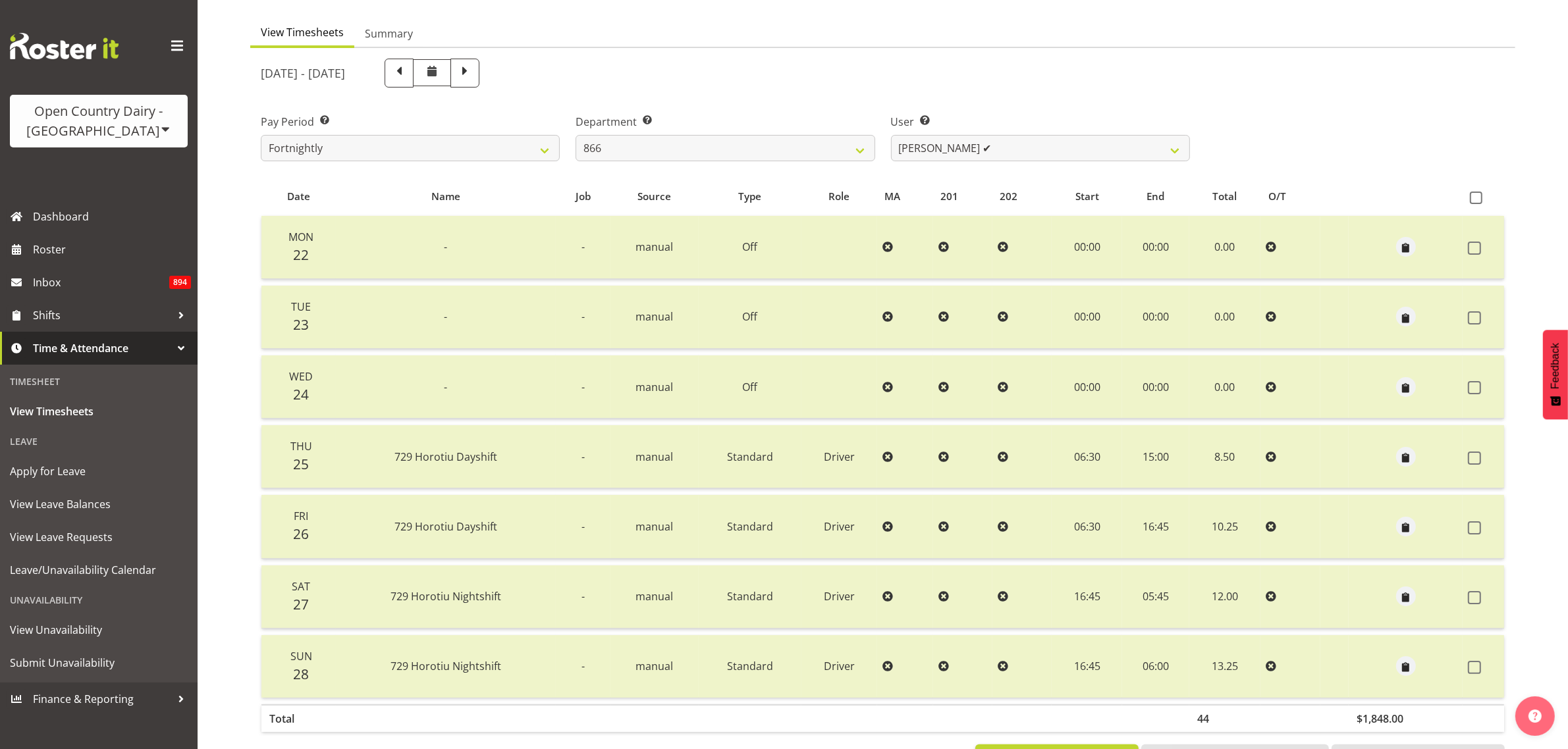
scroll to position [86, 0]
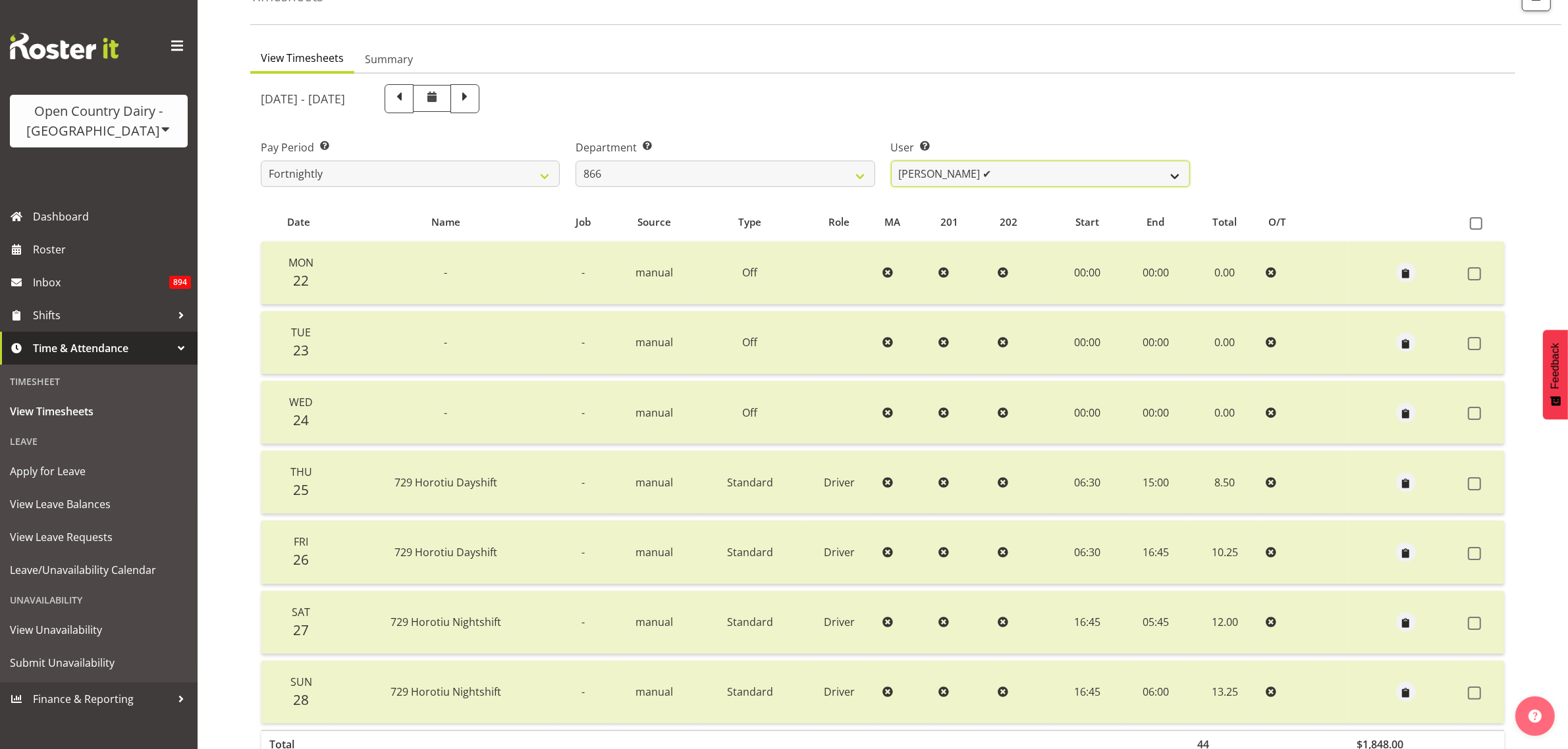
click at [1179, 178] on select "Harshdeep Singh ✔ Jacques Nel ✔ Navreet Jawanda ✔ Neil Abrahams ✔" at bounding box center [1040, 174] width 299 height 27
select select "11208"
click at [891, 161] on select "Harshdeep Singh ✔ Jacques Nel ✔ Navreet Jawanda ✔ Neil Abrahams ✔" at bounding box center [1040, 174] width 299 height 27
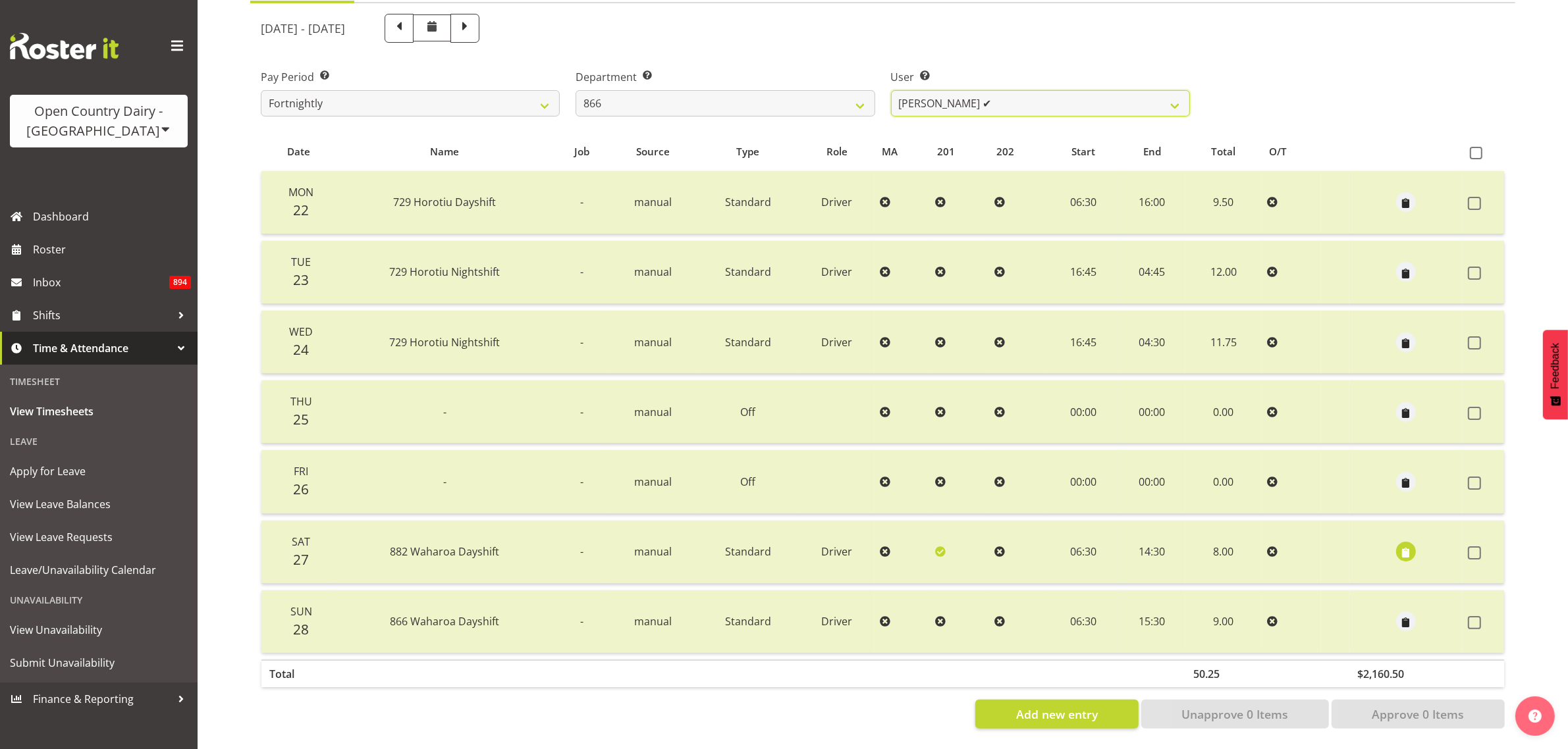
scroll to position [168, 0]
click at [83, 251] on span "Roster" at bounding box center [112, 249] width 158 height 20
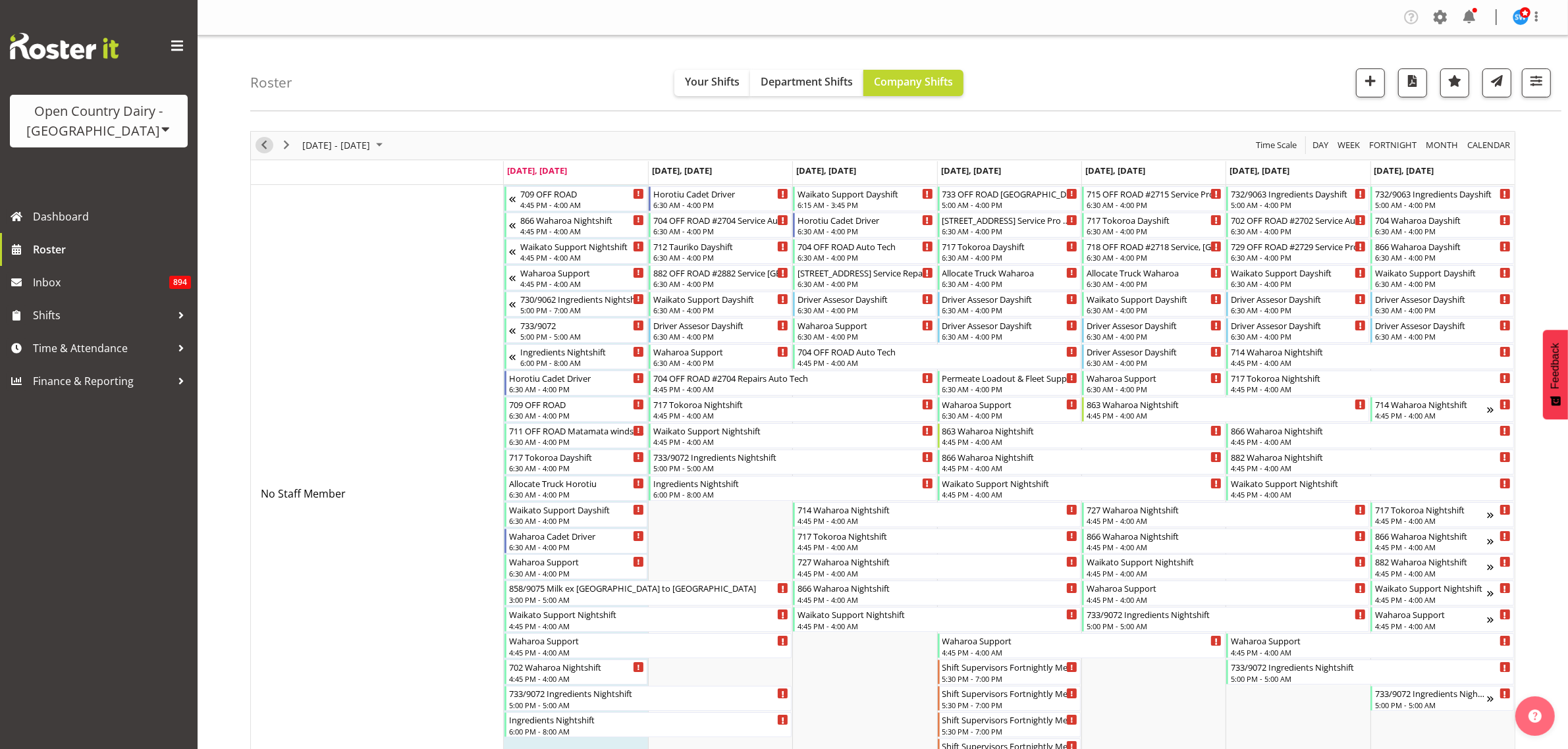
click at [263, 149] on span "Previous" at bounding box center [264, 145] width 16 height 17
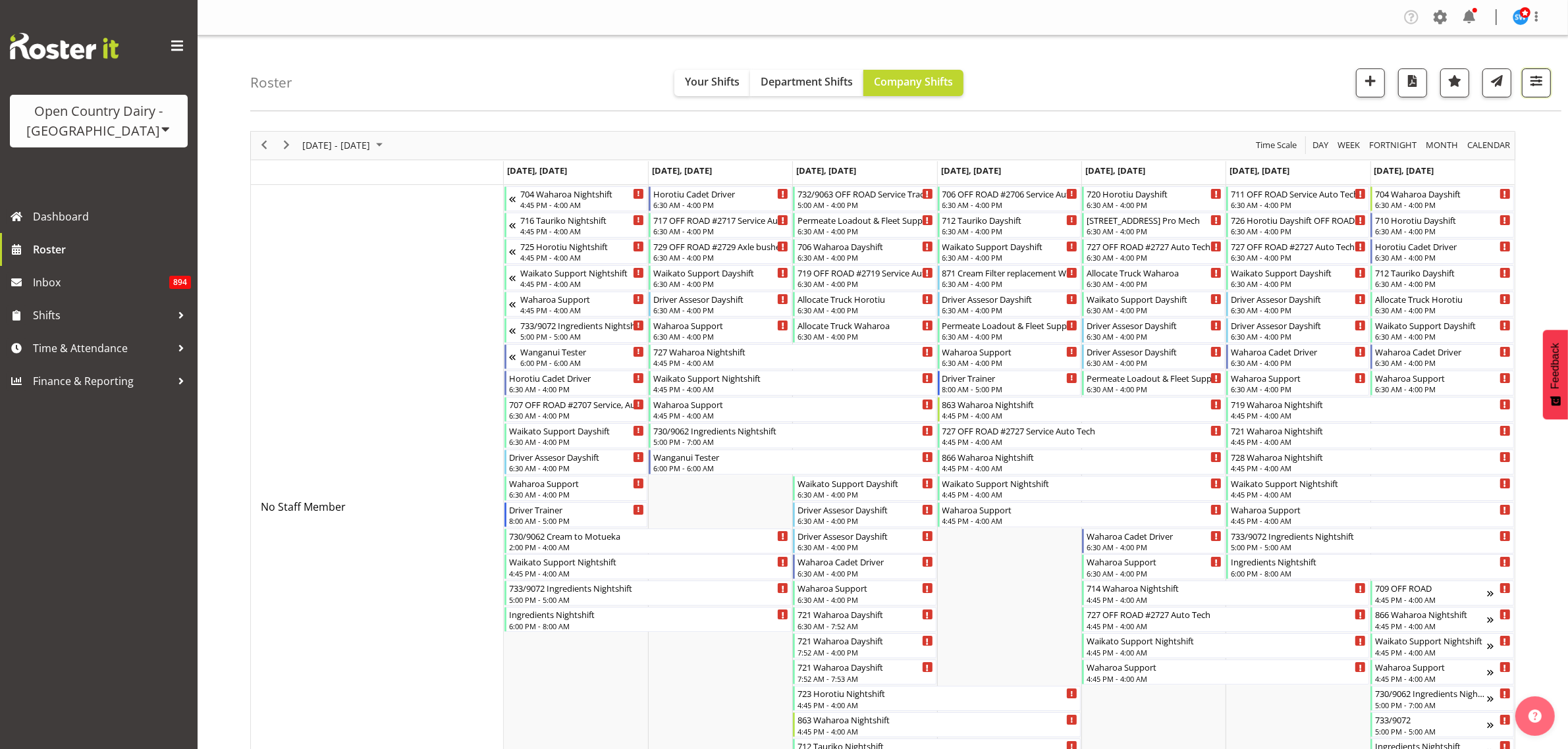
click at [1542, 86] on span "button" at bounding box center [1536, 80] width 17 height 17
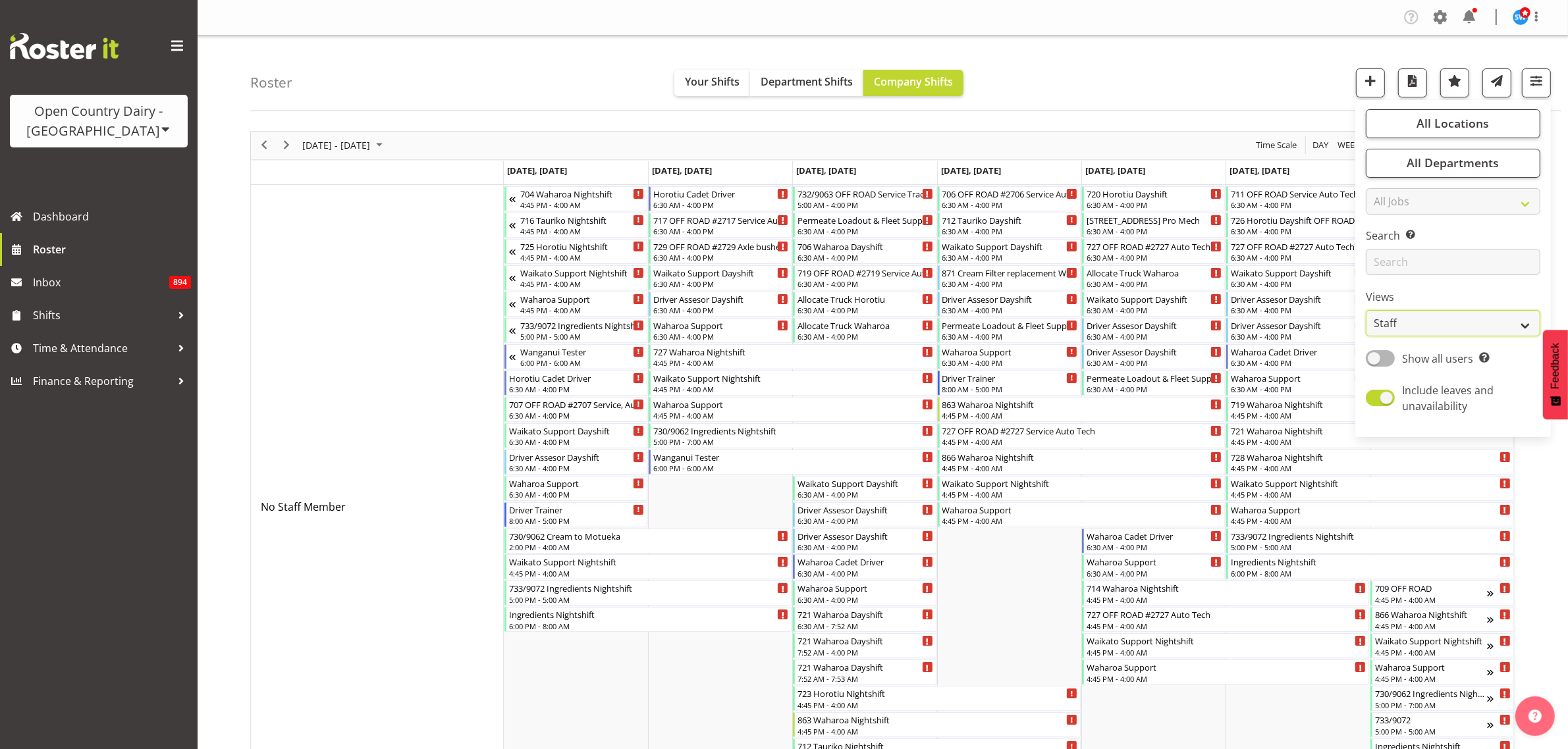
click at [1509, 325] on select "Staff Role Shift - Horizontal Shift - Vertical Staff - Location" at bounding box center [1453, 324] width 174 height 27
select select "shiftH"
click at [1367, 310] on select "Staff Role Shift - Horizontal Shift - Vertical Staff - Location" at bounding box center [1453, 324] width 174 height 27
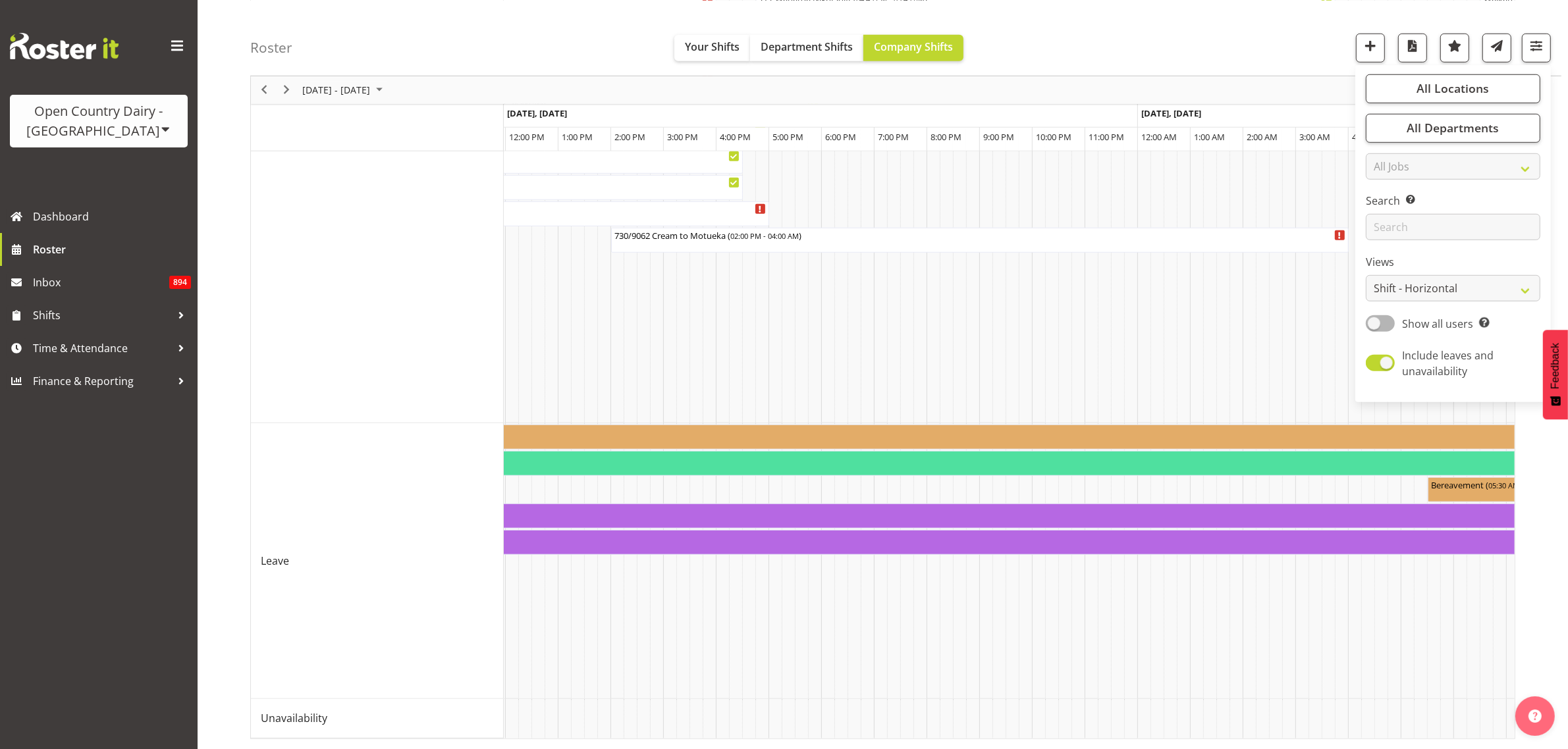
scroll to position [0, 639]
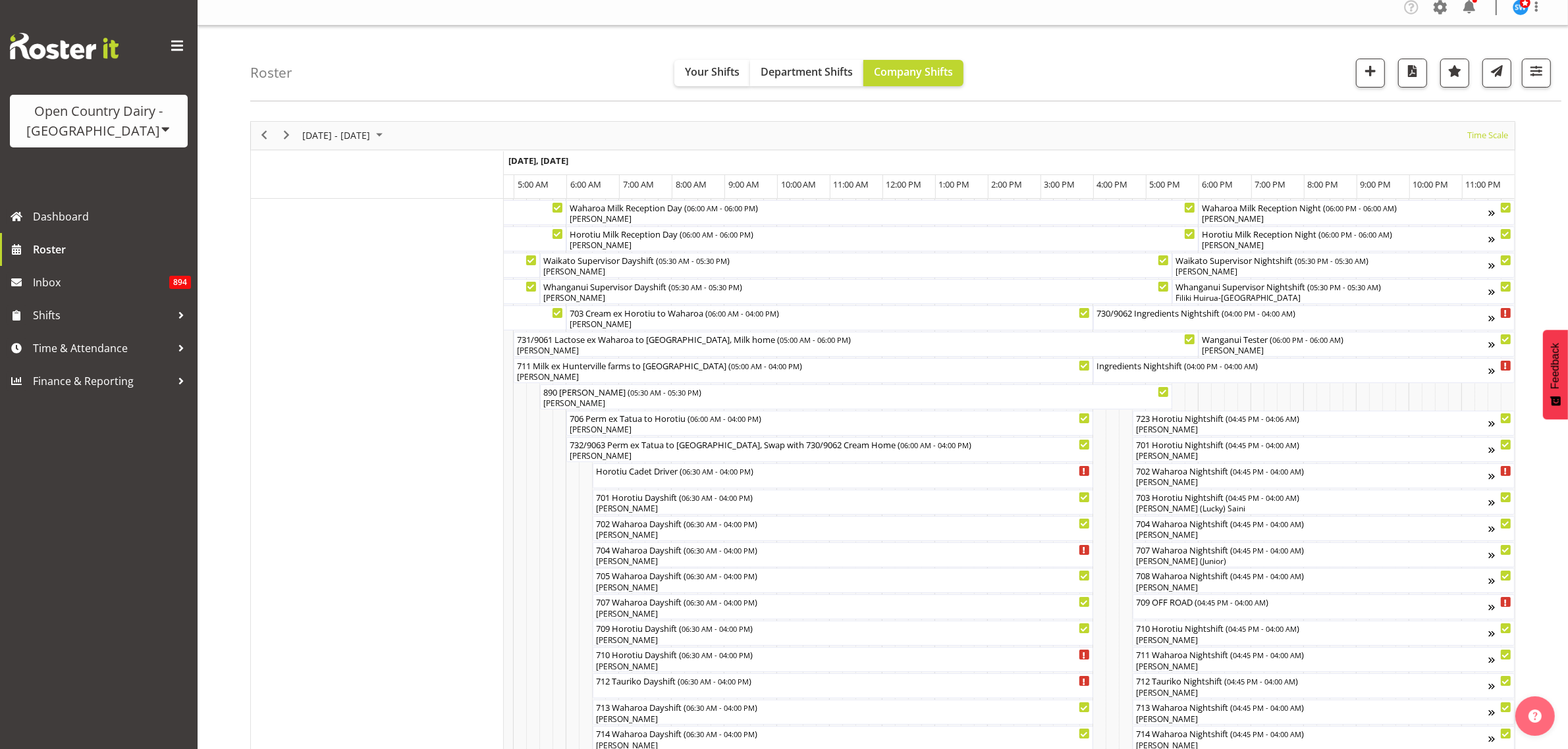
scroll to position [0, 0]
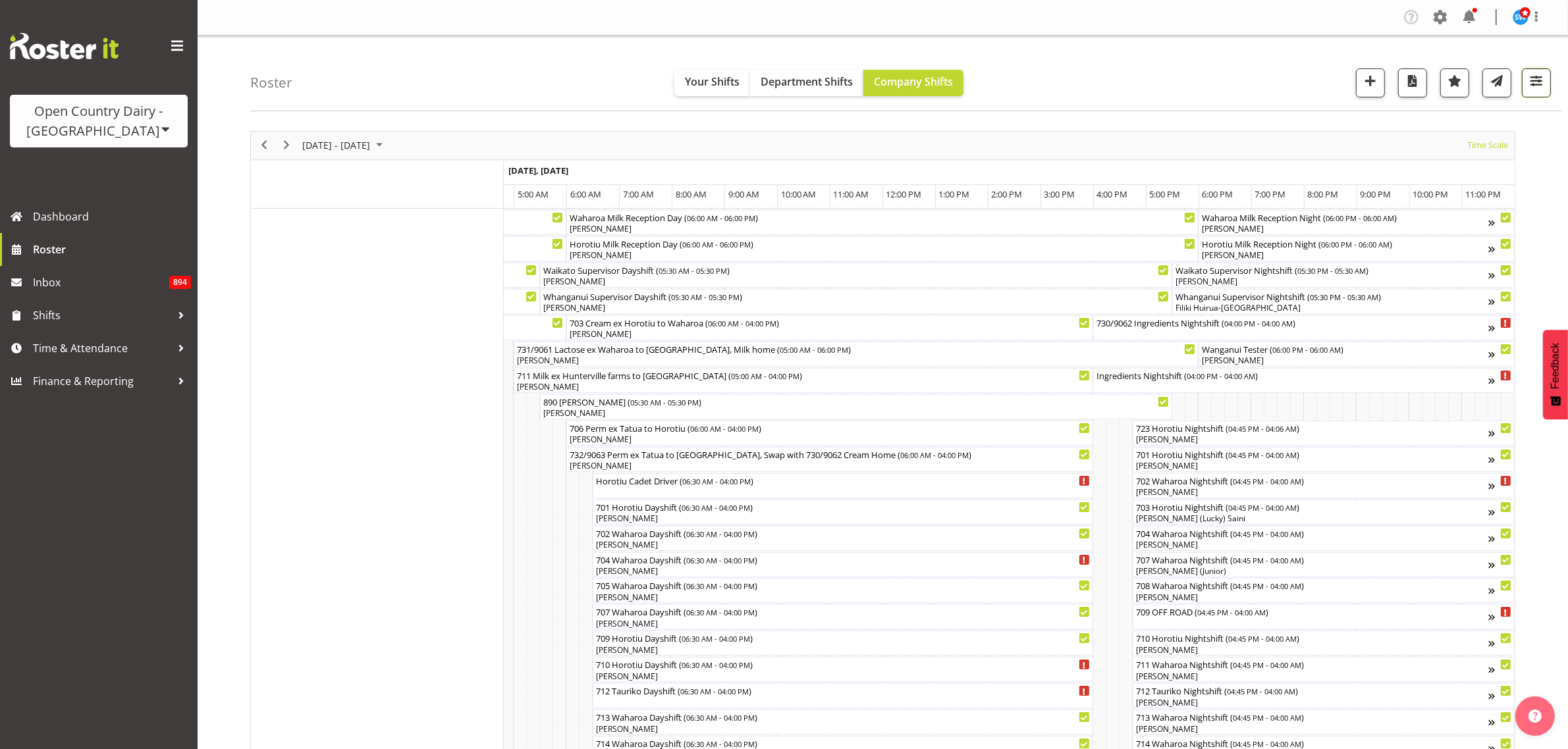
click at [1541, 85] on span "button" at bounding box center [1536, 80] width 17 height 17
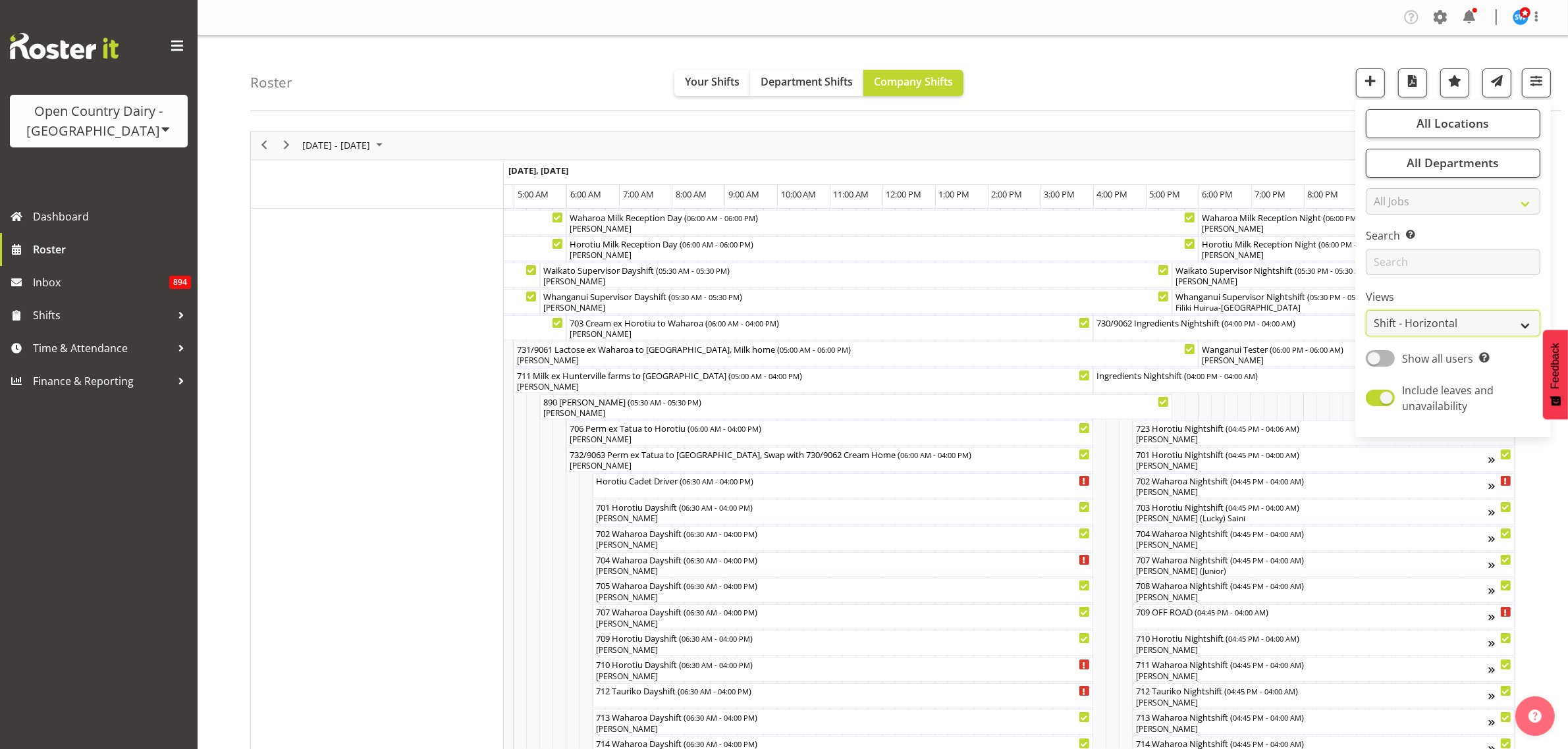
click at [1521, 323] on select "Staff Role Shift - Horizontal Shift - Vertical Staff - Location" at bounding box center [1453, 324] width 174 height 27
click at [123, 348] on span "Time & Attendance" at bounding box center [101, 348] width 138 height 20
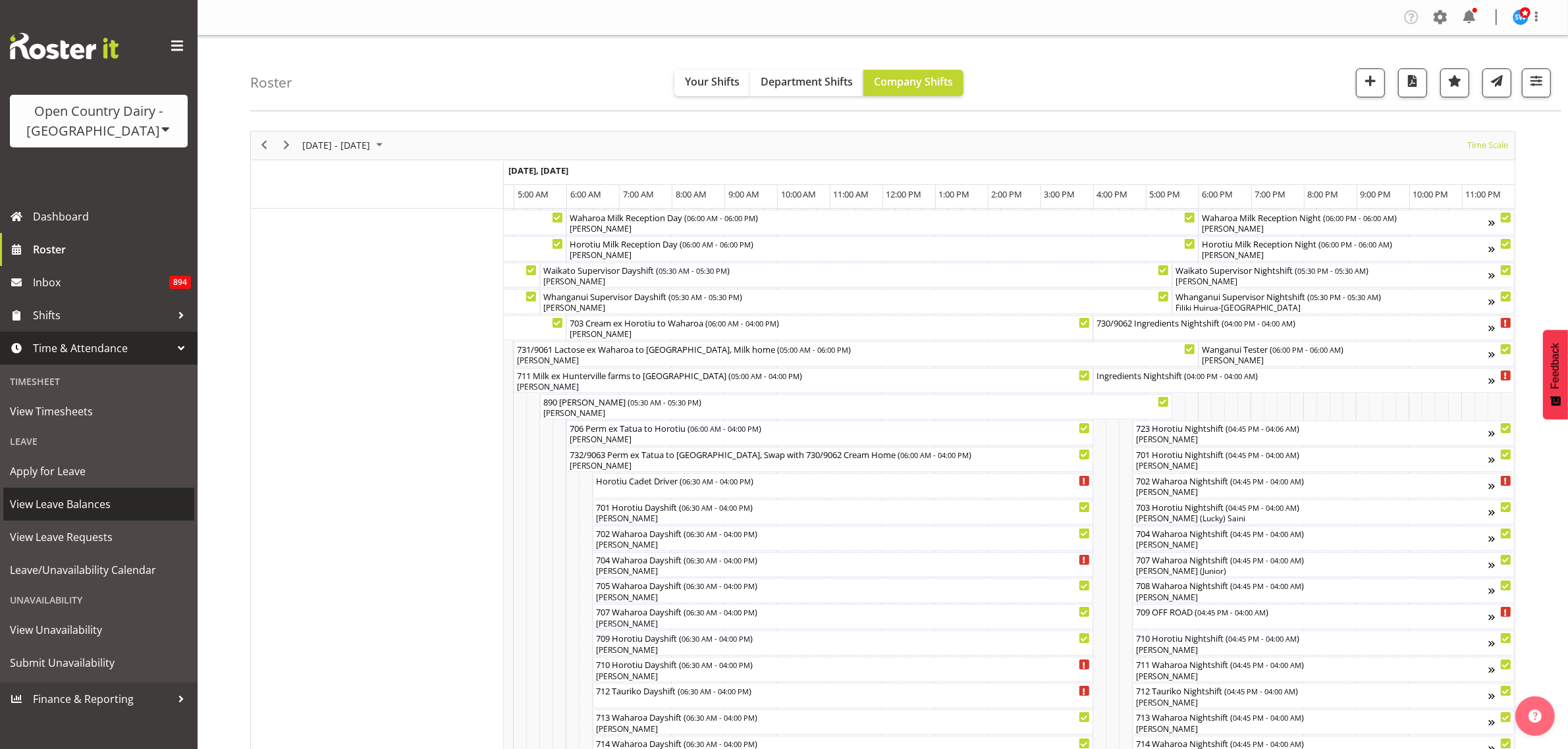
click at [101, 505] on span "View Leave Balances" at bounding box center [99, 504] width 178 height 20
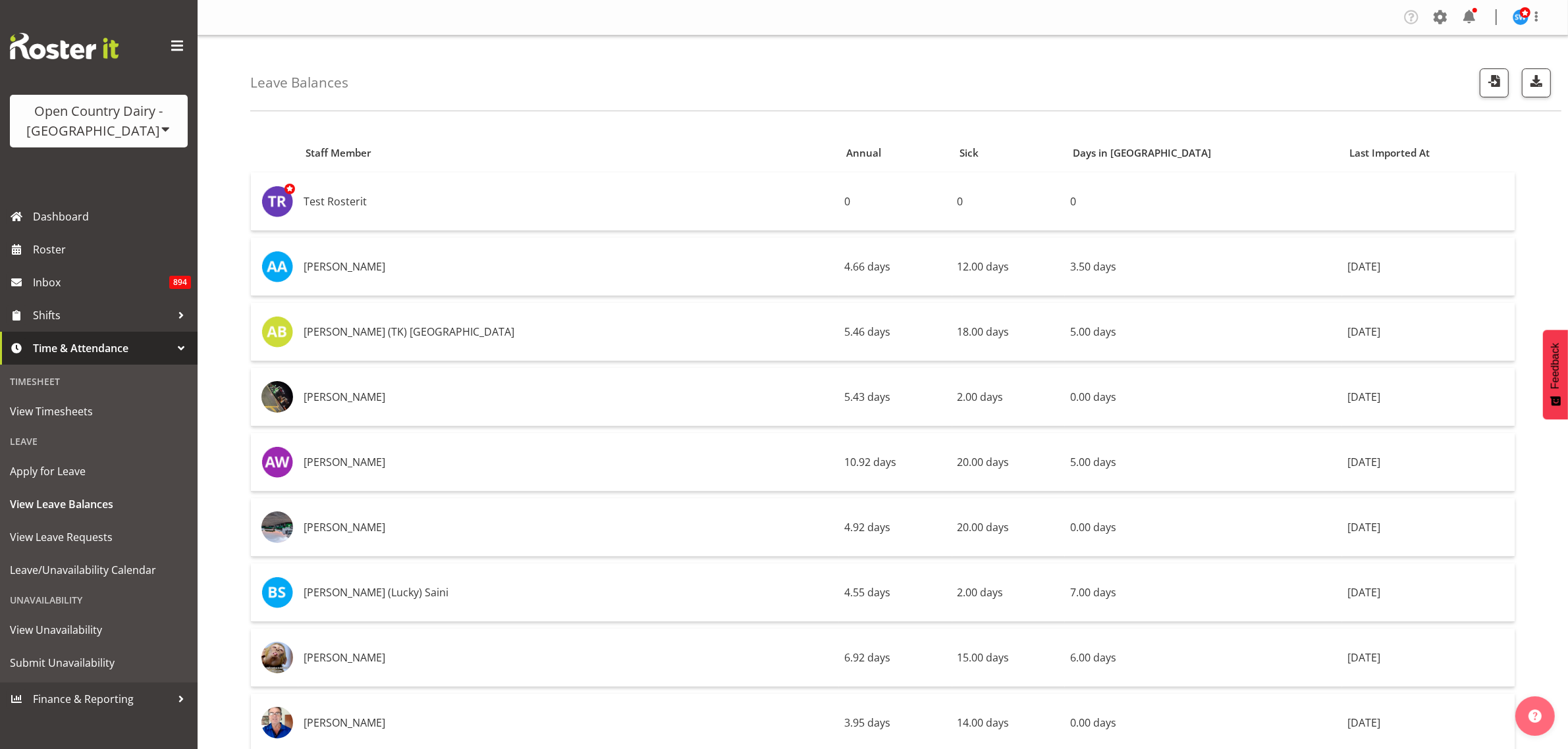
click at [626, 97] on div "Leave Balances" at bounding box center [905, 73] width 1311 height 76
click at [66, 245] on span "Roster" at bounding box center [112, 249] width 158 height 20
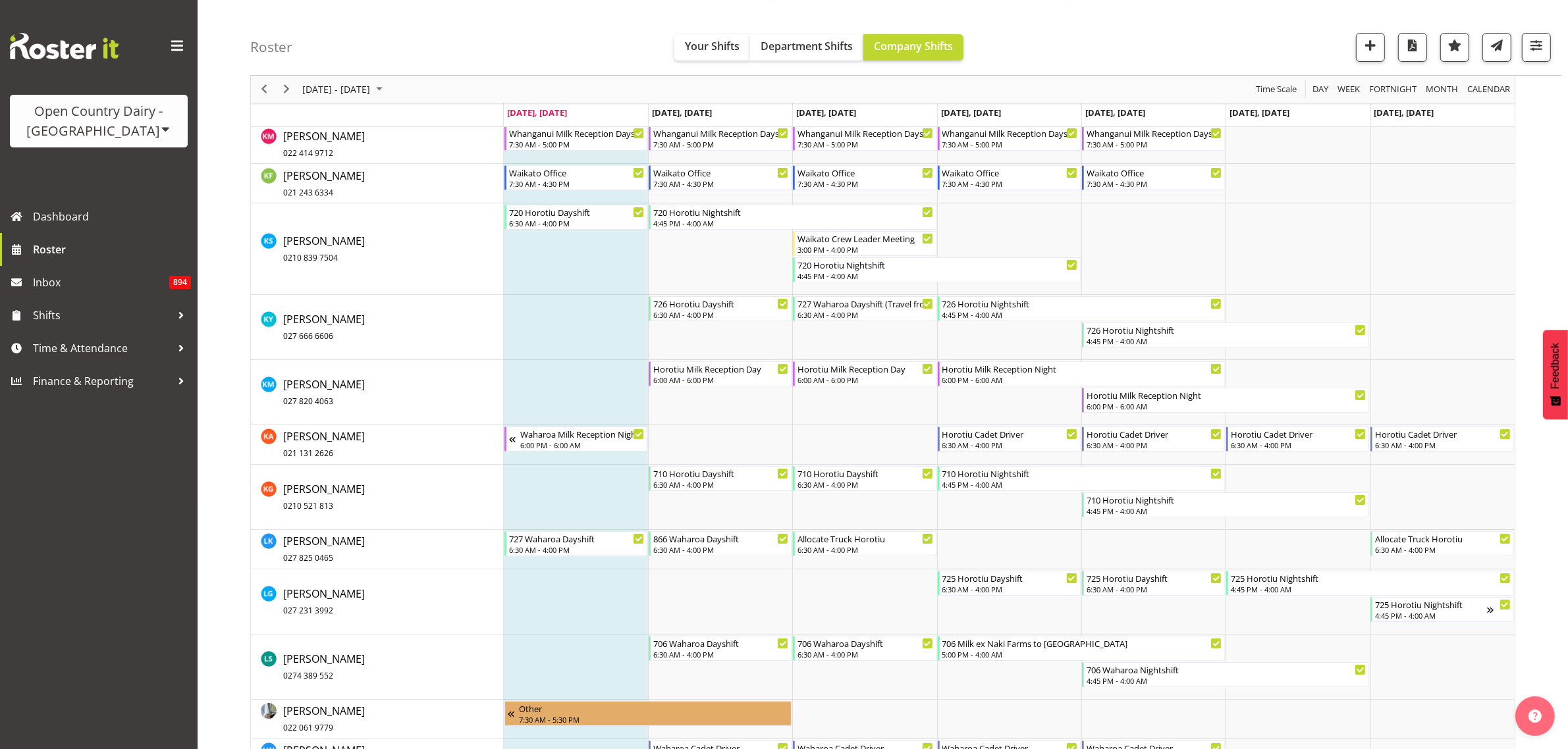
scroll to position [5843, 0]
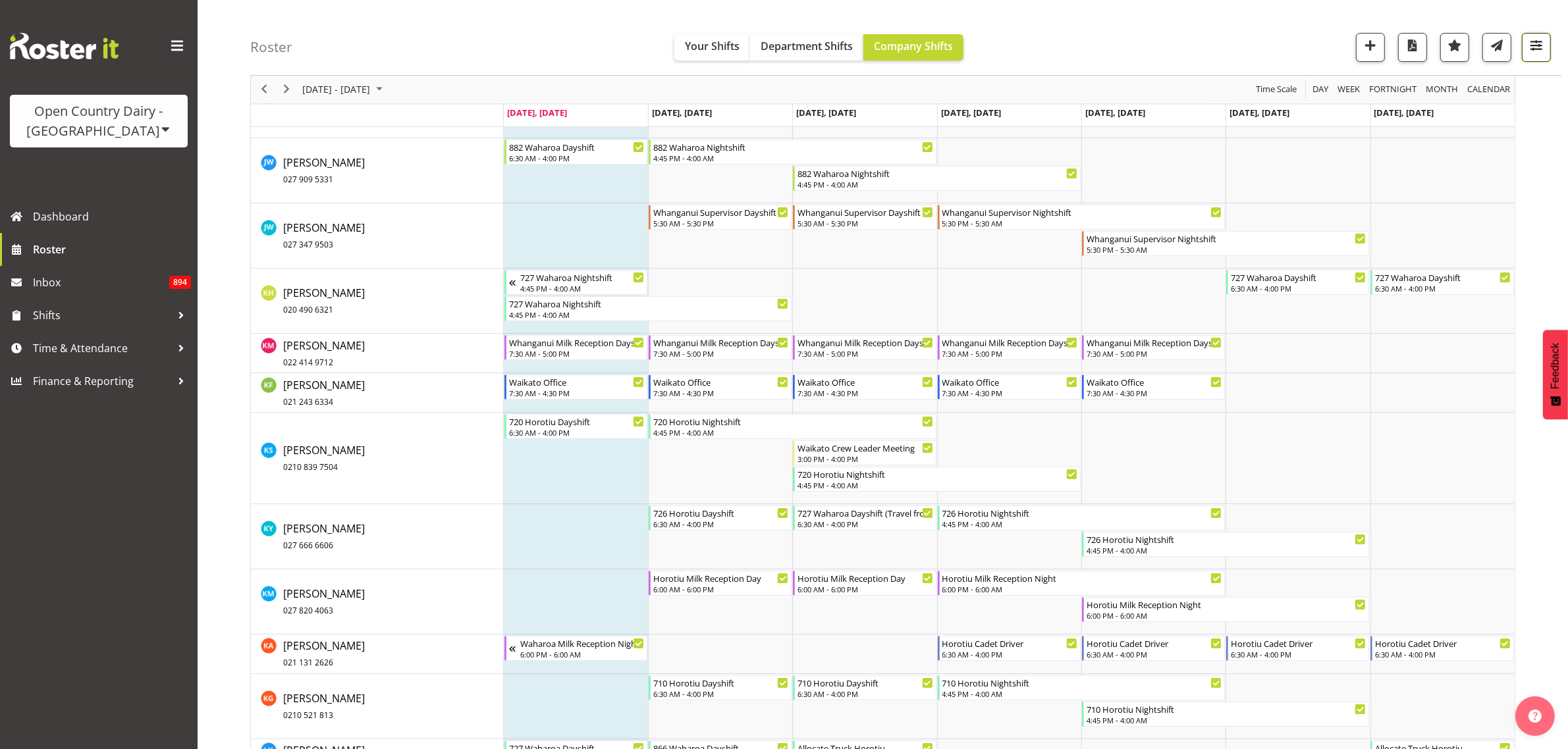
click at [1532, 47] on span "button" at bounding box center [1536, 44] width 17 height 17
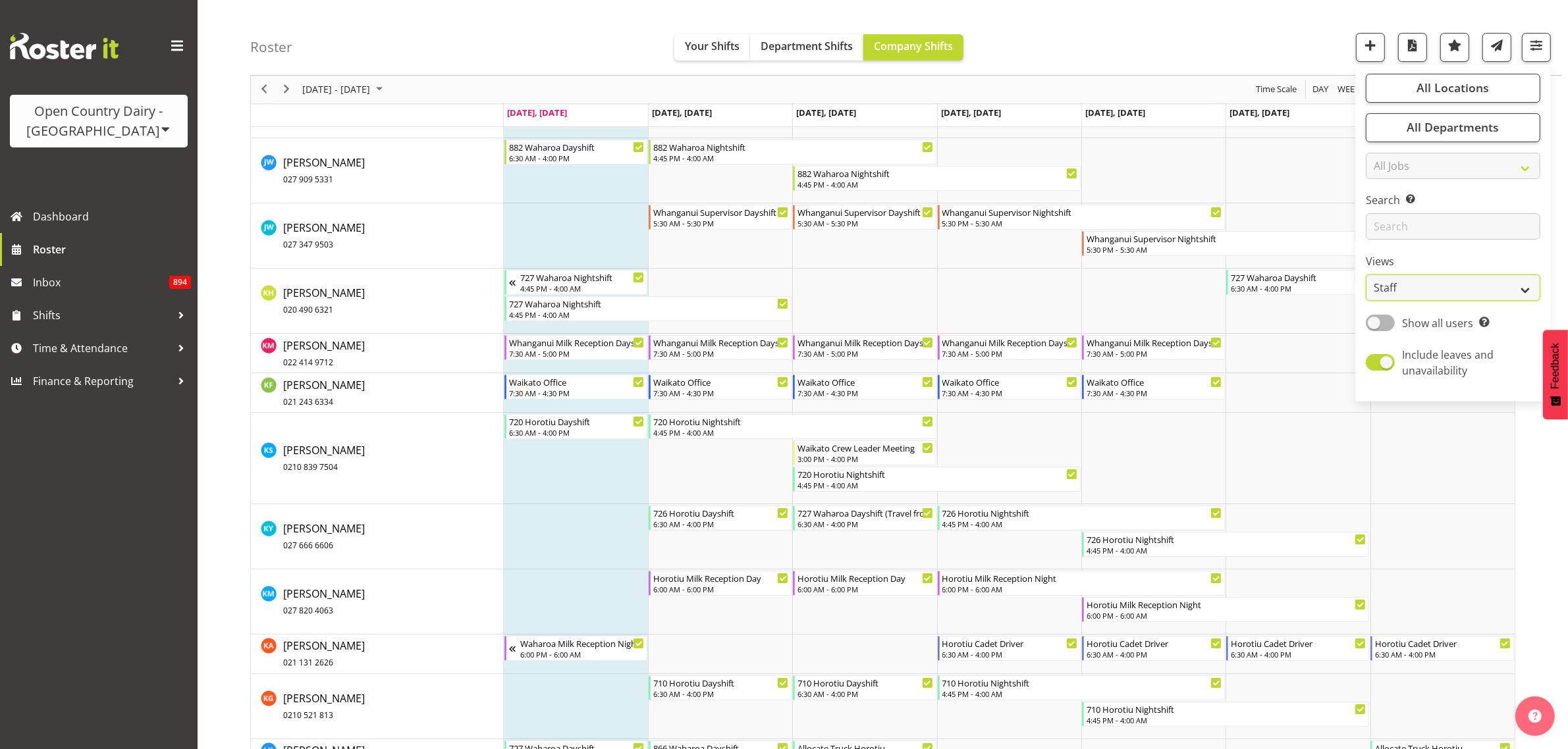
click at [1490, 295] on select "Staff Role Shift - Horizontal Shift - Vertical Staff - Location" at bounding box center [1453, 288] width 174 height 27
select select "shiftH"
click at [1367, 302] on select "Staff Role Shift - Horizontal Shift - Vertical Staff - Location" at bounding box center [1453, 288] width 174 height 27
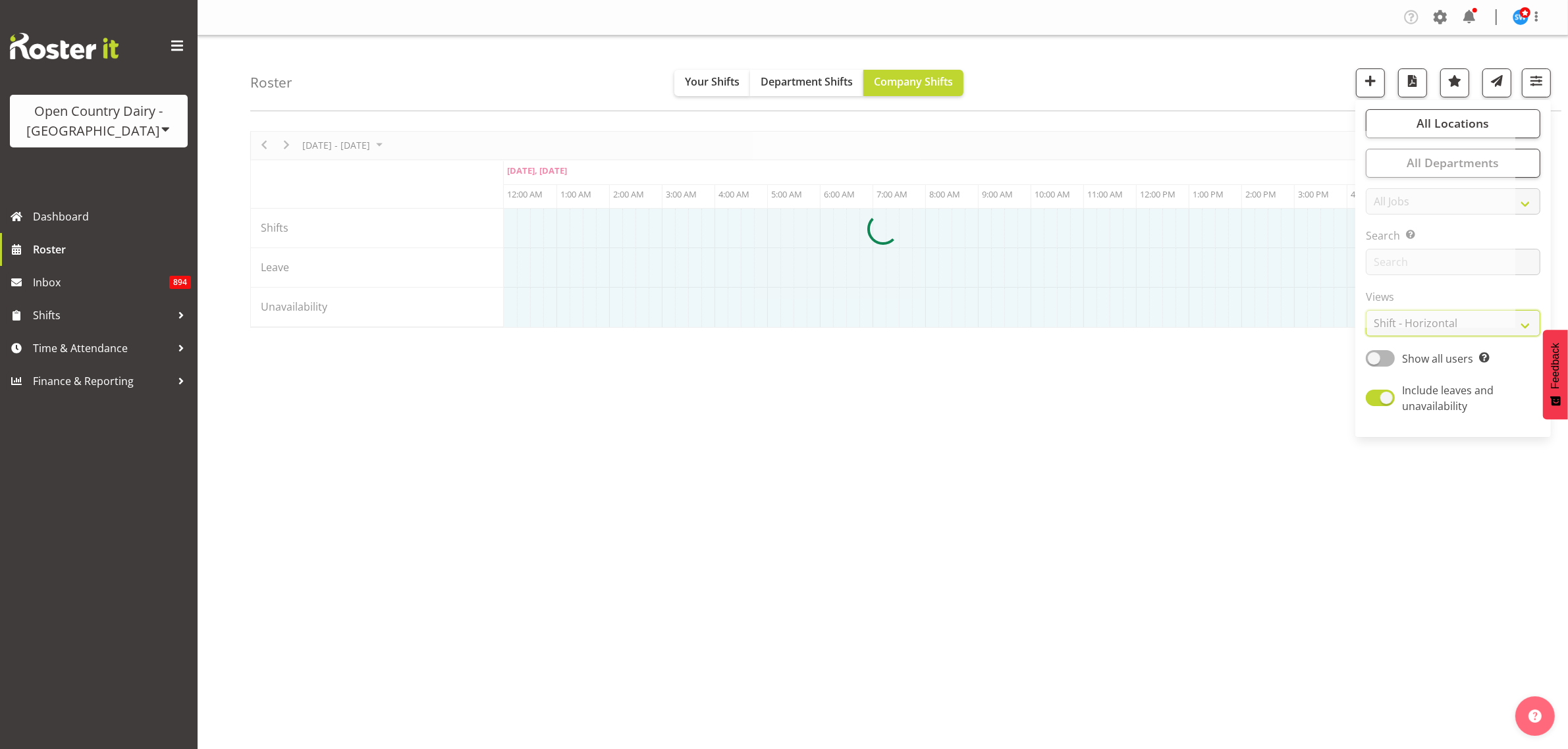
scroll to position [0, 0]
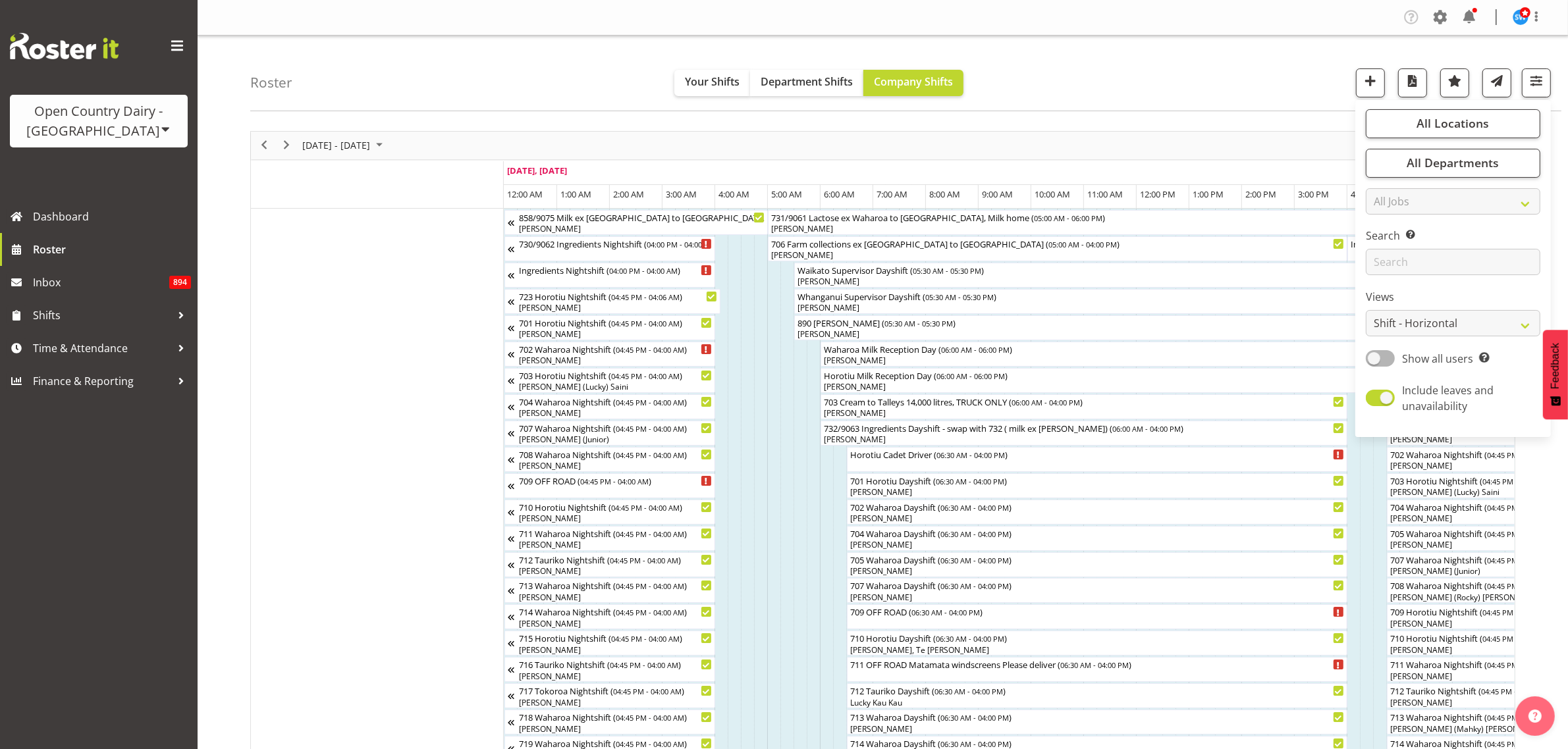
click at [577, 85] on div "Roster Your Shifts Department Shifts Company Shifts All Locations Clear Ingredi…" at bounding box center [905, 73] width 1311 height 76
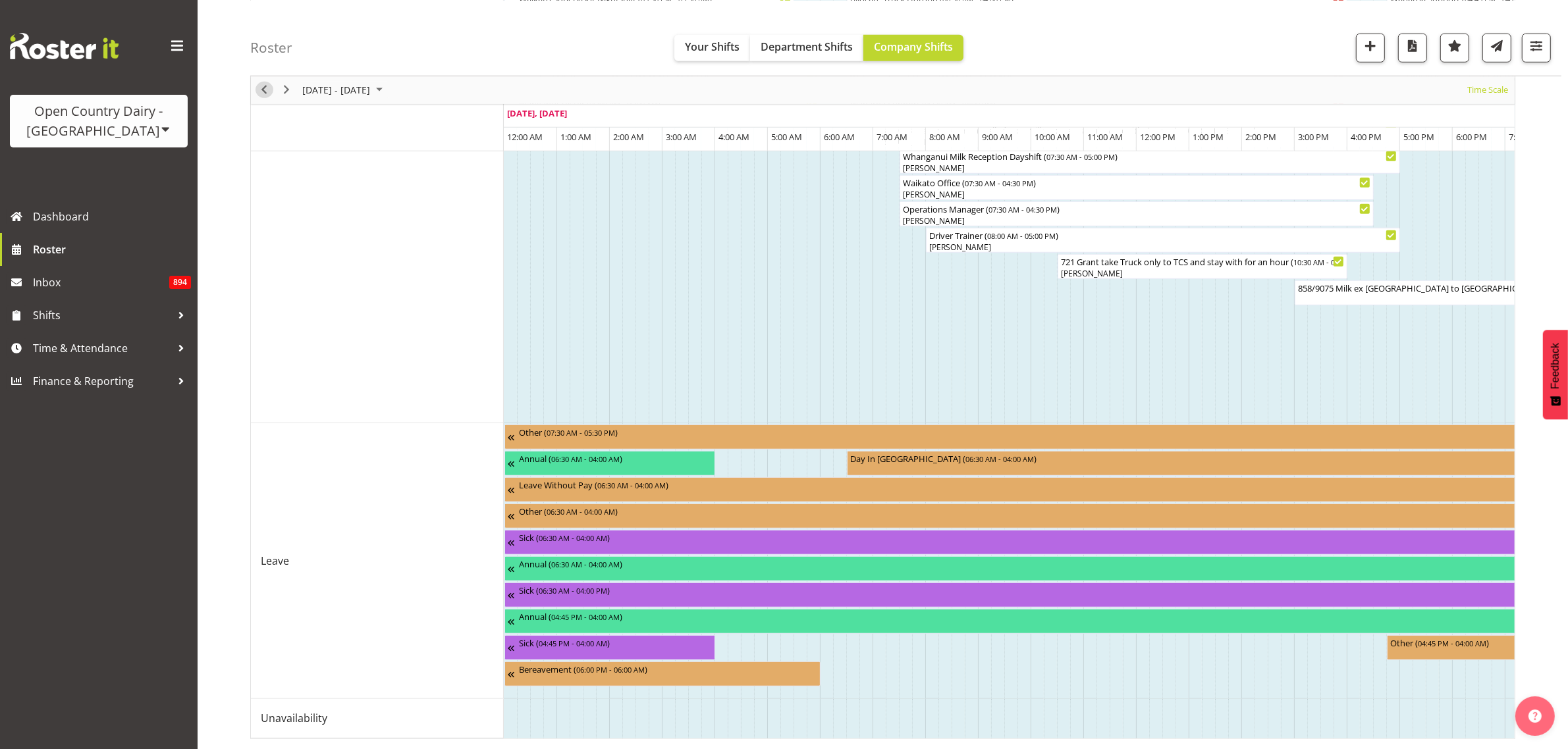
click at [264, 90] on span "Previous" at bounding box center [264, 90] width 16 height 17
